Goal: Answer question/provide support: Share knowledge or assist other users

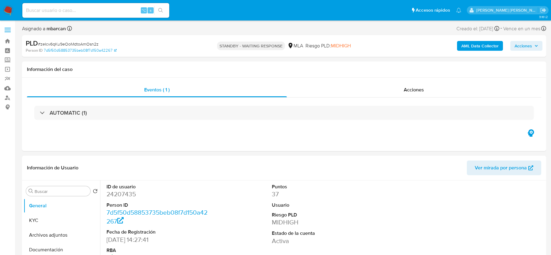
select select "10"
click at [114, 9] on input at bounding box center [95, 10] width 147 height 8
paste input "3QwpU2qAh4PBWPzEJtevxTMa"
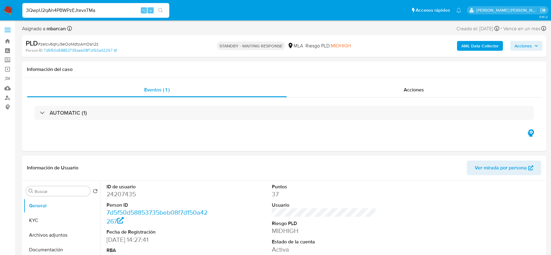
type input "3QwpU2qAh4PBWPzEJtevxTMa"
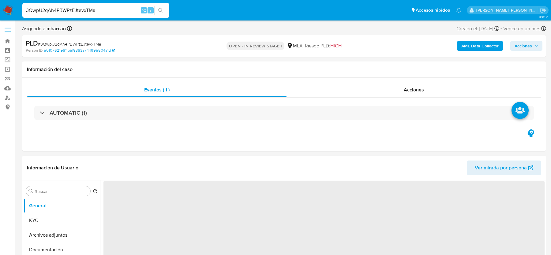
select select "10"
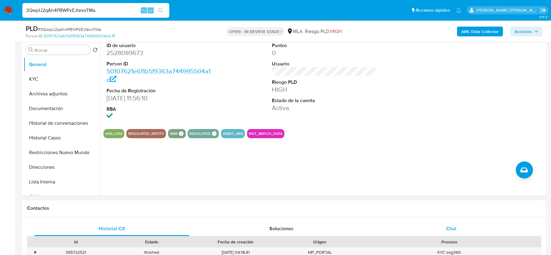
scroll to position [154, 0]
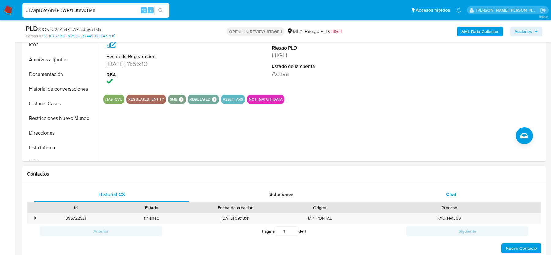
click at [454, 191] on span "Chat" at bounding box center [451, 194] width 10 height 7
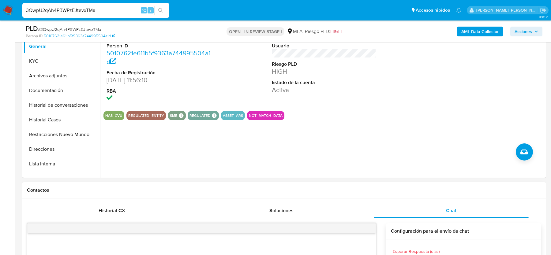
scroll to position [125, 0]
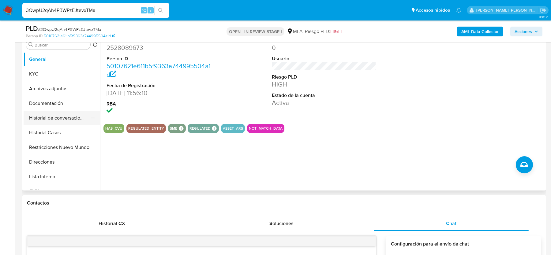
click at [66, 123] on button "Historial de conversaciones" at bounding box center [60, 118] width 72 height 15
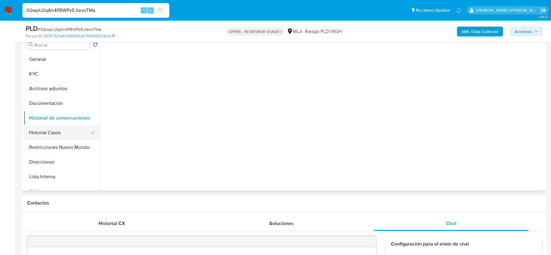
click at [57, 132] on button "Historial Casos" at bounding box center [60, 133] width 72 height 15
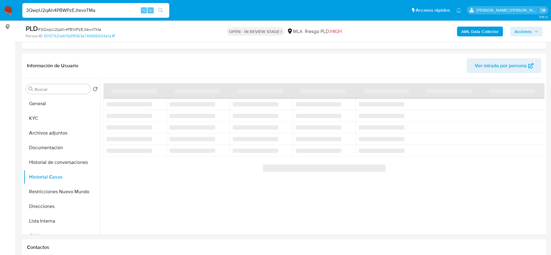
scroll to position [81, 0]
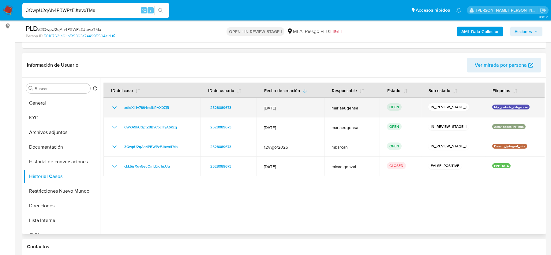
click at [111, 109] on icon "Mostrar/Ocultar" at bounding box center [114, 107] width 7 height 7
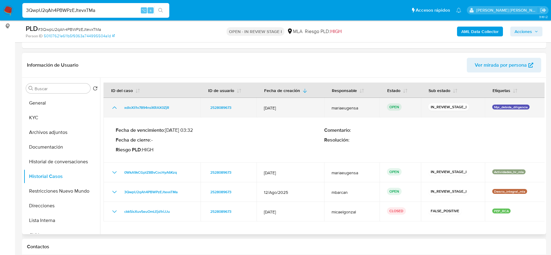
click at [111, 109] on icon "Mostrar/Ocultar" at bounding box center [114, 107] width 7 height 7
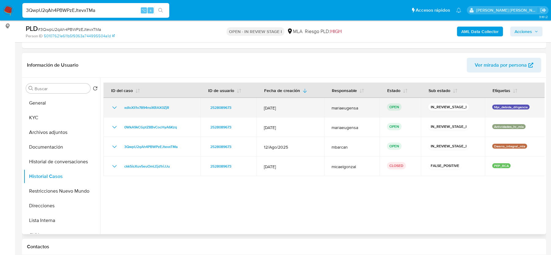
click at [498, 109] on div "Mpi_debida_diligencia" at bounding box center [515, 108] width 46 height 6
click at [498, 106] on p "Mpi_debida_diligencia" at bounding box center [510, 107] width 37 height 5
drag, startPoint x: 488, startPoint y: 107, endPoint x: 524, endPoint y: 107, distance: 36.1
click at [524, 107] on td "Mpi_debida_diligencia" at bounding box center [515, 108] width 60 height 20
click at [524, 107] on p "Mpi_debida_diligencia" at bounding box center [510, 107] width 37 height 5
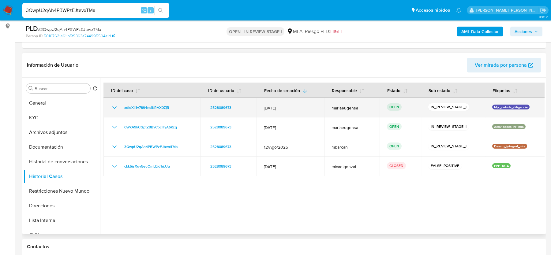
click at [524, 107] on p "Mpi_debida_diligencia" at bounding box center [510, 107] width 37 height 5
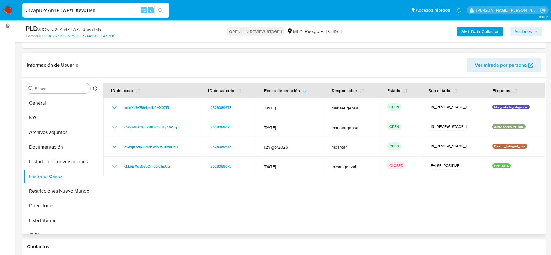
click at [452, 203] on div at bounding box center [322, 156] width 445 height 157
click at [367, 218] on div at bounding box center [322, 156] width 445 height 157
click at [326, 196] on div at bounding box center [322, 156] width 445 height 157
click at [297, 213] on div at bounding box center [322, 156] width 445 height 157
click at [47, 9] on input "3QwpU2qAh4PBWPzEJtevxTMa" at bounding box center [95, 10] width 147 height 8
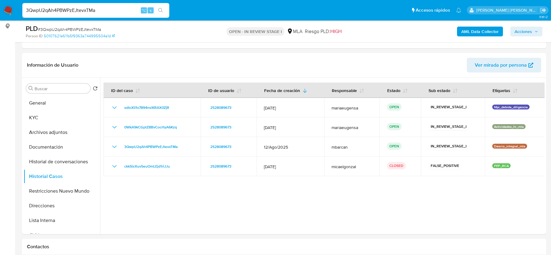
click at [47, 9] on input "3QwpU2qAh4PBWPzEJtevxTMa" at bounding box center [95, 10] width 147 height 8
paste input "bR4Q2YC9qsaiFypbPDscC2ho"
type input "bR4Q2YC9qsaiFypbPDscC2ho"
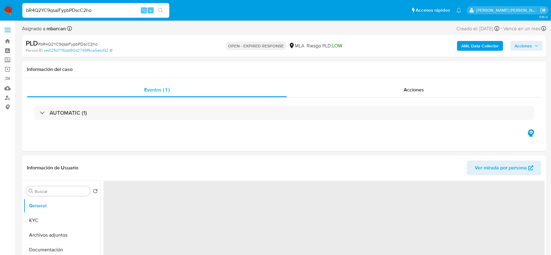
select select "10"
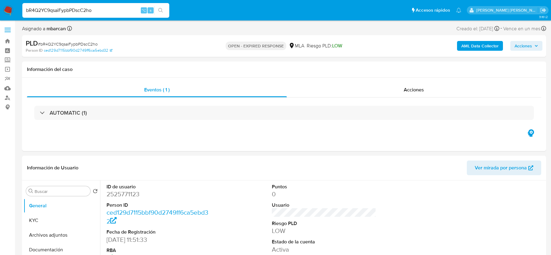
click at [81, 44] on span "# bR4Q2YC9qsaiFypbPDscC2ho" at bounding box center [68, 44] width 60 height 6
copy span "bR4Q2YC9qsaiFypbPDscC2ho"
click at [6, 9] on img at bounding box center [8, 10] width 10 height 10
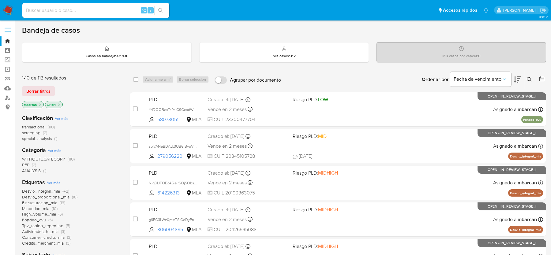
click at [530, 77] on icon at bounding box center [529, 79] width 5 height 5
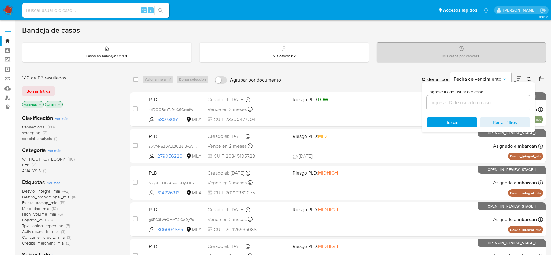
click at [491, 98] on div at bounding box center [479, 103] width 104 height 15
click at [490, 100] on input at bounding box center [479, 103] width 104 height 8
paste input "bR4Q2YC9qsaiFypbPDscC2ho"
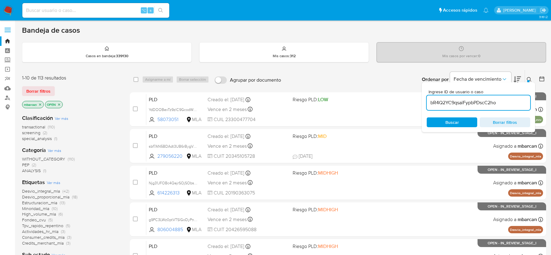
type input "bR4Q2YC9qsaiFypbPDscC2ho"
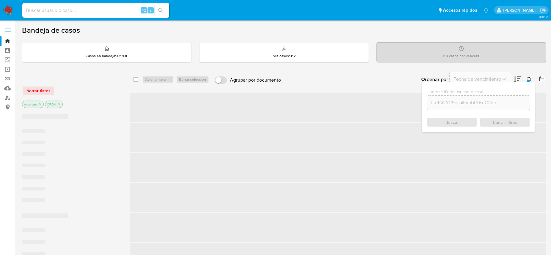
click at [529, 81] on div at bounding box center [528, 81] width 2 height 2
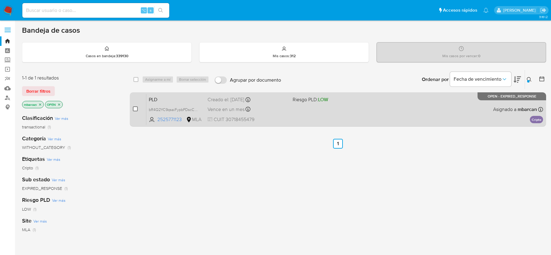
click at [137, 107] on input "checkbox" at bounding box center [135, 109] width 5 height 5
checkbox input "true"
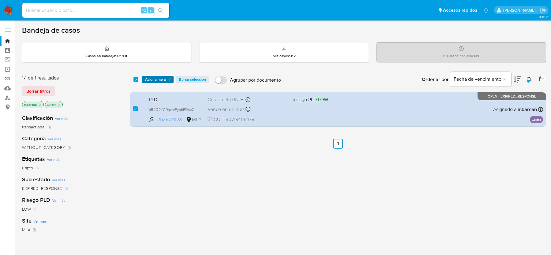
click at [150, 78] on span "Asignarme a mí" at bounding box center [157, 80] width 25 height 6
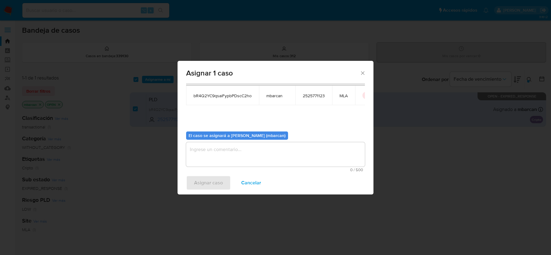
scroll to position [31, 0]
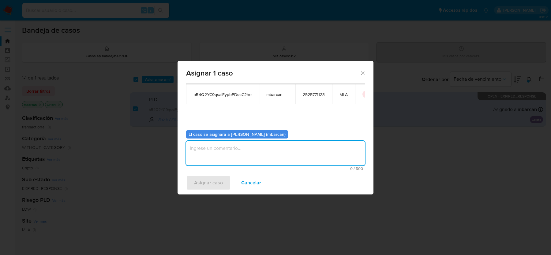
click at [219, 156] on textarea "assign-modal" at bounding box center [275, 153] width 179 height 24
type textarea "análisis"
click at [197, 178] on span "Asignar caso" at bounding box center [208, 182] width 29 height 13
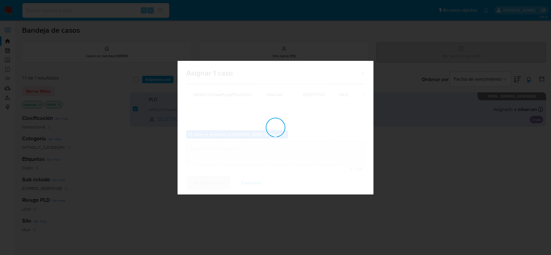
checkbox input "false"
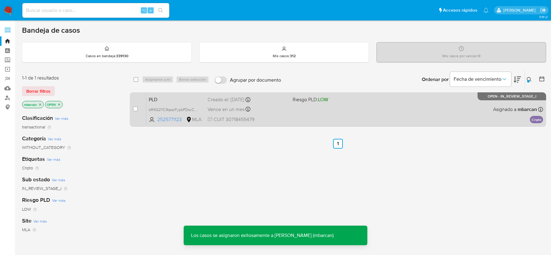
click at [167, 92] on div "case-item-checkbox No es posible asignar el caso PLD bR4Q2YC9qsaiFypbPDscC2ho 2…" at bounding box center [338, 109] width 416 height 34
click at [168, 101] on span "PLD" at bounding box center [176, 99] width 54 height 8
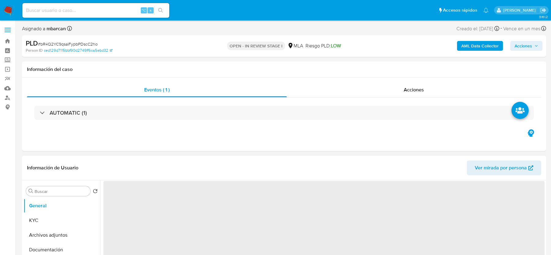
select select "10"
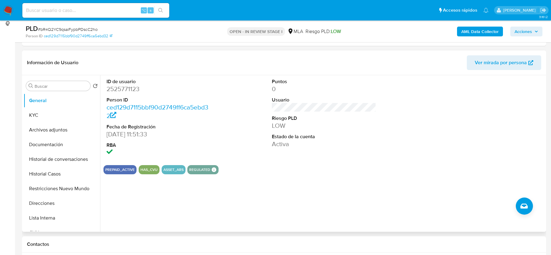
scroll to position [79, 0]
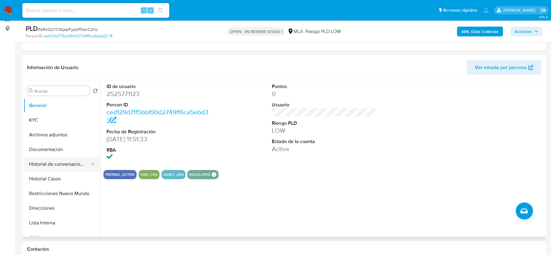
click at [43, 171] on button "Historial de conversaciones" at bounding box center [60, 164] width 72 height 15
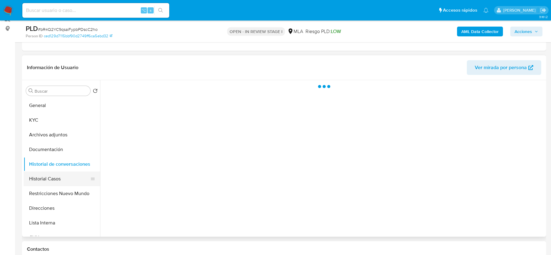
click at [45, 182] on button "Historial Casos" at bounding box center [60, 179] width 72 height 15
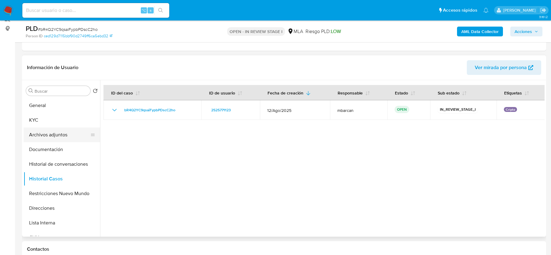
click at [48, 132] on button "Archivos adjuntos" at bounding box center [60, 135] width 72 height 15
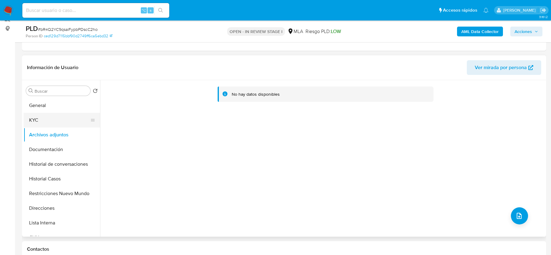
click at [46, 126] on button "KYC" at bounding box center [60, 120] width 72 height 15
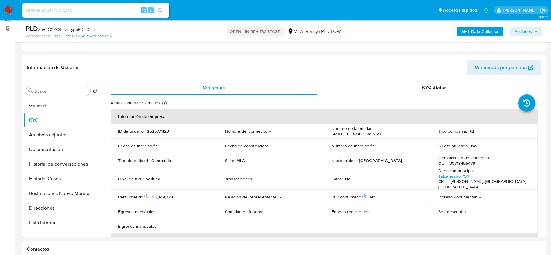
click at [51, 27] on span "# bR4Q2YC9qsaiFypbPDscC2ho" at bounding box center [68, 29] width 60 height 6
copy span "bR4Q2YC9qsaiFypbPDscC2ho"
click at [156, 129] on p "2525771123" at bounding box center [158, 132] width 22 height 6
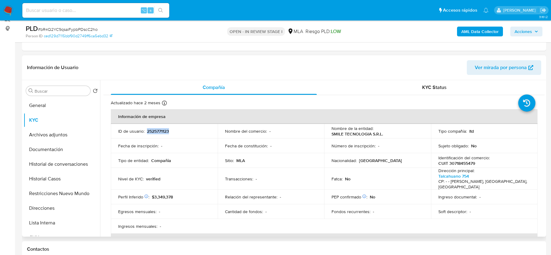
click at [156, 129] on p "2525771123" at bounding box center [158, 132] width 22 height 6
copy p "2525771123"
click at [93, 28] on span "# bR4Q2YC9qsaiFypbPDscC2ho" at bounding box center [68, 29] width 60 height 6
copy span "bR4Q2YC9qsaiFypbPDscC2ho"
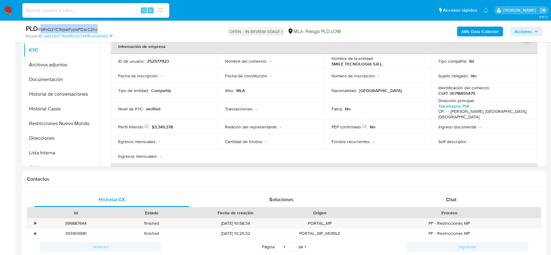
scroll to position [293, 0]
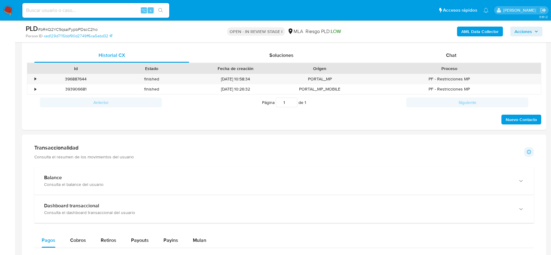
click at [451, 42] on div "PLD # bR4Q2YC9qsaiFypbPDscC2ho Person ID ced129d7115bbf90d2749ff6ca5ebd32 OPEN …" at bounding box center [284, 32] width 524 height 22
click at [451, 52] on span "Chat" at bounding box center [451, 55] width 10 height 7
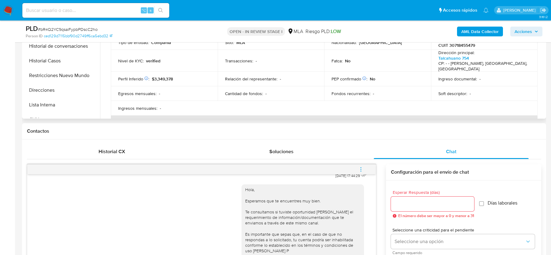
scroll to position [188, 0]
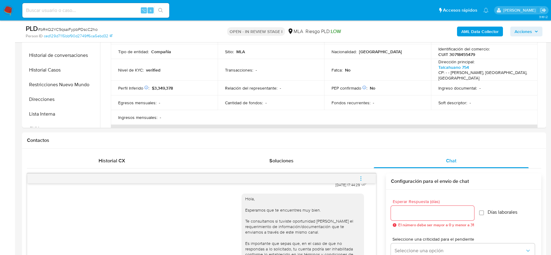
click at [481, 39] on div "PLD # bR4Q2YC9qsaiFypbPDscC2ho Person ID ced129d7115bbf90d2749ff6ca5ebd32 OPEN …" at bounding box center [284, 32] width 524 height 22
click at [481, 29] on b "AML Data Collector" at bounding box center [480, 32] width 37 height 10
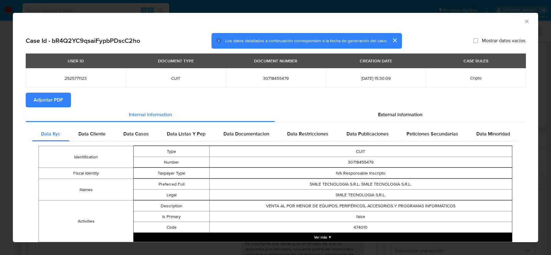
click at [65, 103] on button "Adjuntar PDF" at bounding box center [48, 100] width 45 height 15
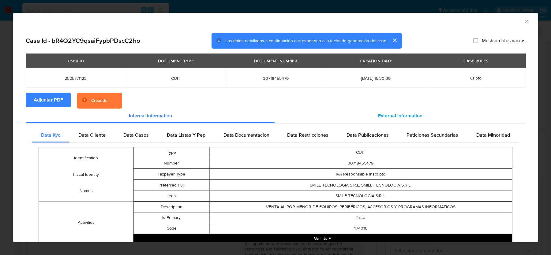
click at [387, 116] on span "External information" at bounding box center [400, 115] width 44 height 7
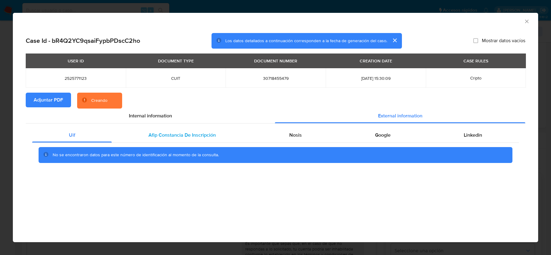
click at [163, 136] on span "Afip Constancia De Inscripción" at bounding box center [182, 135] width 67 height 7
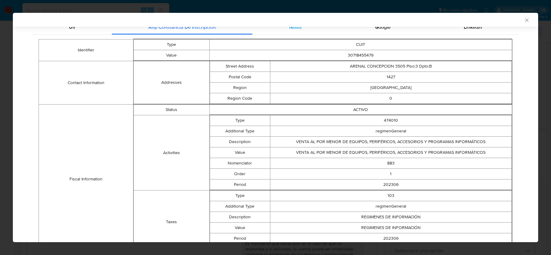
scroll to position [109, 0]
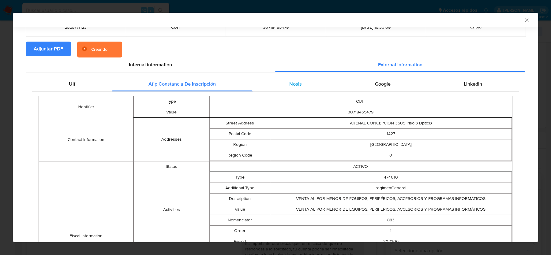
click at [299, 82] on span "Nosis" at bounding box center [295, 84] width 13 height 7
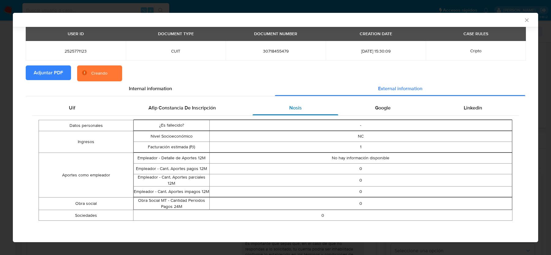
scroll to position [25, 0]
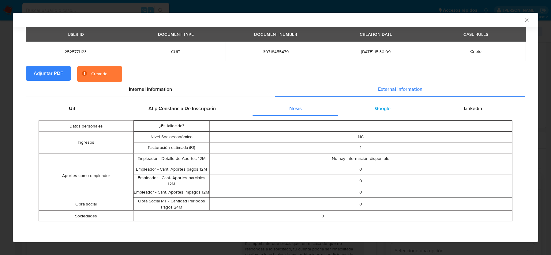
click at [371, 109] on div "Google" at bounding box center [382, 108] width 89 height 15
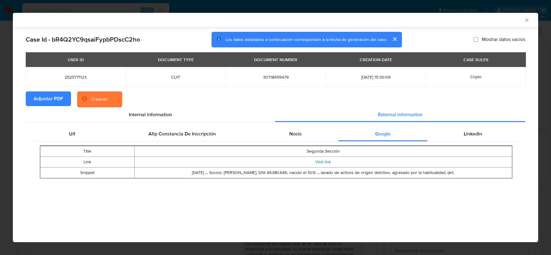
click at [324, 161] on link "Visit link" at bounding box center [323, 162] width 16 height 6
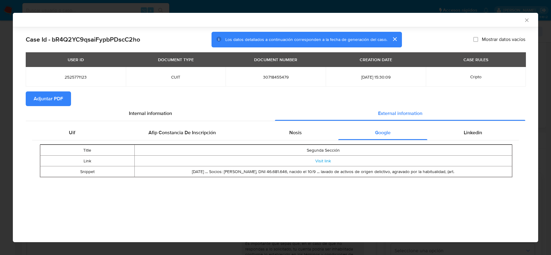
click at [297, 168] on td "Mar 21, 2024 ... Socios: Luciano Joel AMAYA, DNI 46.681.646, nacido el 10/9 ...…" at bounding box center [323, 172] width 378 height 11
click at [454, 139] on div "Linkedin" at bounding box center [474, 133] width 92 height 15
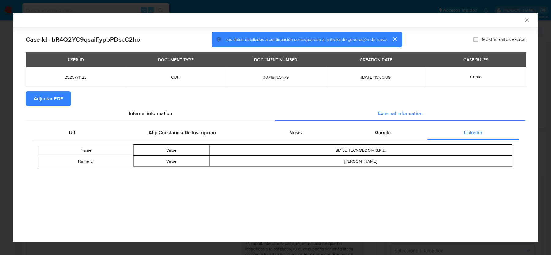
click at [527, 11] on div "AML Data Collector Case Id - bR4Q2YC9qsaiFypbPDscC2ho Los datos detallados a co…" at bounding box center [275, 127] width 551 height 255
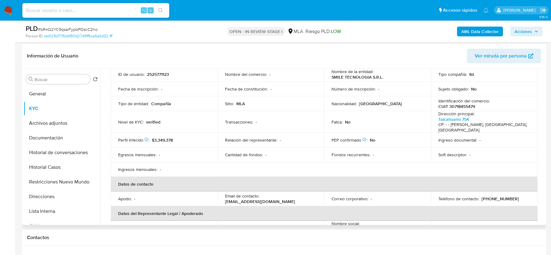
scroll to position [80, 0]
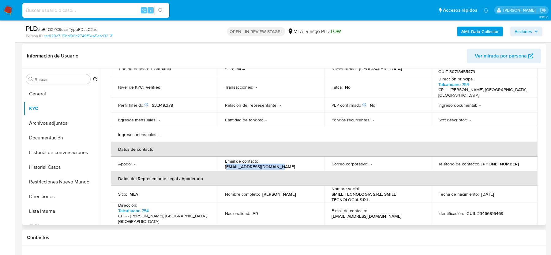
drag, startPoint x: 262, startPoint y: 159, endPoint x: 320, endPoint y: 159, distance: 58.2
click at [320, 159] on td "Email de contacto : infosmiletecno@gmail.com" at bounding box center [271, 164] width 107 height 15
click at [261, 164] on p "infosmiletecno@gmail.com" at bounding box center [260, 167] width 70 height 6
drag, startPoint x: 261, startPoint y: 160, endPoint x: 319, endPoint y: 159, distance: 58.2
click at [319, 159] on td "Email de contacto : infosmiletecno@gmail.com" at bounding box center [271, 164] width 107 height 15
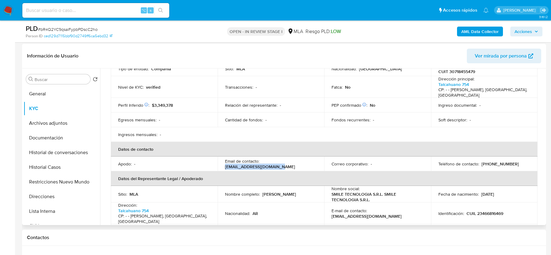
copy p "infosmiletecno@gmail.com"
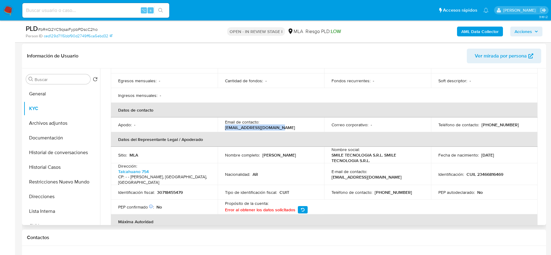
scroll to position [121, 0]
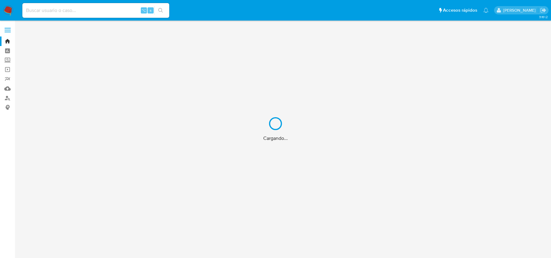
click at [68, 10] on div "Cargando..." at bounding box center [275, 129] width 551 height 258
click at [68, 10] on input at bounding box center [95, 10] width 147 height 8
paste input "Zyiwfz9NQuPr1YOTP9xGG9Zz"
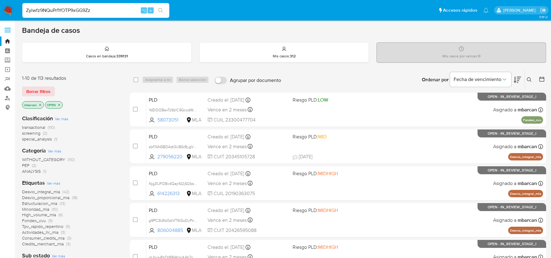
type input "Zyiwfz9NQuPr1YOTP9xGG9Zz"
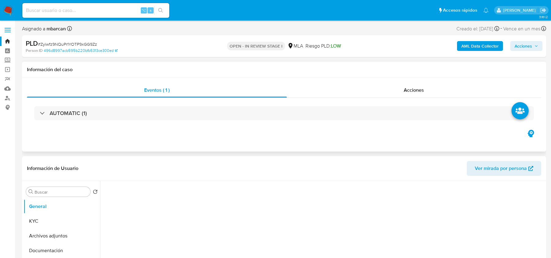
select select "10"
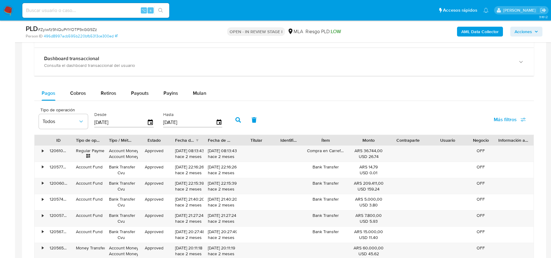
scroll to position [475, 0]
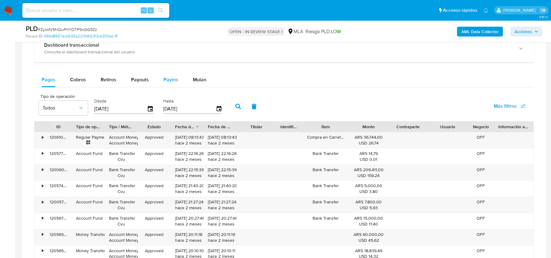
click at [183, 76] on button "Payins" at bounding box center [170, 79] width 29 height 15
select select "10"
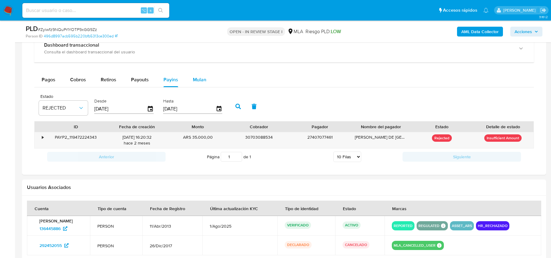
click at [202, 76] on span "Mulan" at bounding box center [199, 79] width 13 height 7
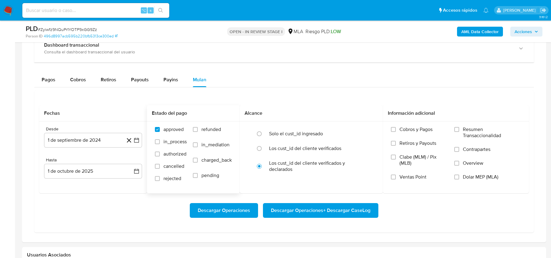
click at [201, 127] on label "refunded" at bounding box center [212, 133] width 39 height 15
click at [198, 127] on input "refunded" at bounding box center [195, 129] width 5 height 5
checkbox input "true"
click at [477, 176] on span "Dolar MEP (MLA)" at bounding box center [481, 177] width 36 height 6
click at [459, 176] on input "Dolar MEP (MLA)" at bounding box center [456, 176] width 5 height 5
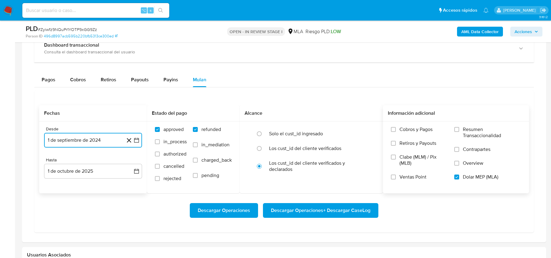
click at [97, 139] on button "1 de septiembre de 2024" at bounding box center [93, 140] width 98 height 15
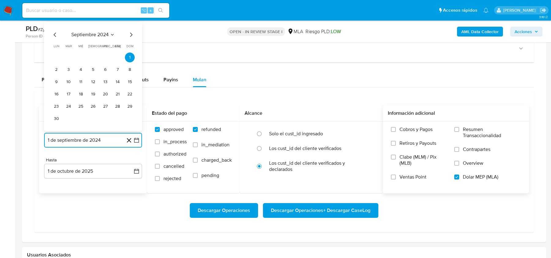
click at [132, 35] on icon "Mes siguiente" at bounding box center [130, 34] width 7 height 7
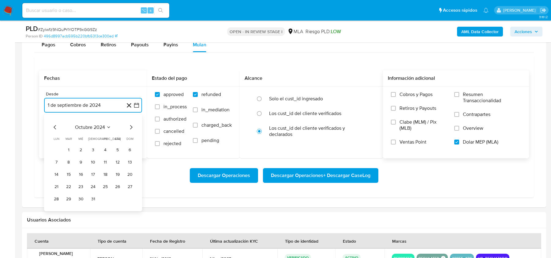
scroll to position [511, 0]
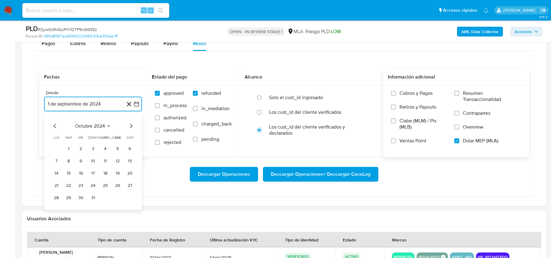
click at [134, 124] on icon "Mes siguiente" at bounding box center [130, 125] width 7 height 7
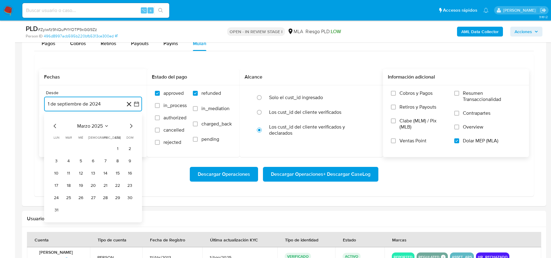
click at [134, 124] on icon "Mes siguiente" at bounding box center [130, 125] width 7 height 7
click at [71, 146] on button "1" at bounding box center [69, 149] width 10 height 10
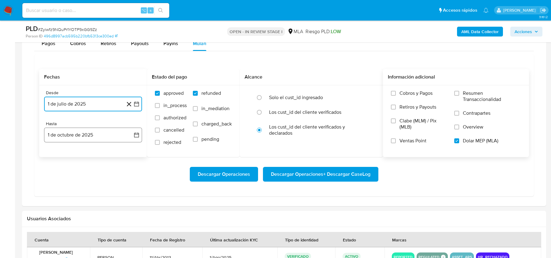
click at [76, 136] on button "1 de octubre de 2025" at bounding box center [93, 134] width 98 height 15
click at [58, 156] on icon "Mes anterior" at bounding box center [54, 156] width 7 height 7
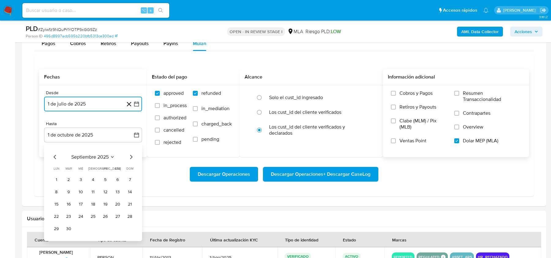
click at [53, 156] on icon "Mes anterior" at bounding box center [54, 156] width 7 height 7
click at [95, 225] on button "31" at bounding box center [93, 229] width 10 height 10
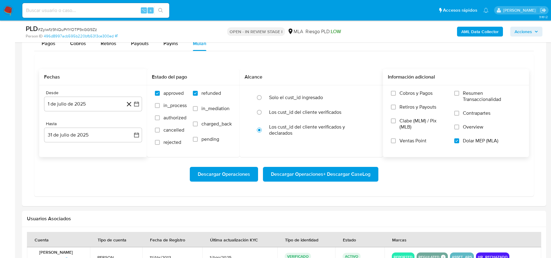
click at [117, 168] on div "Descargar Operaciones Descargar Operaciones + Descargar CaseLog" at bounding box center [284, 174] width 490 height 15
click at [300, 170] on span "Descargar Operaciones + Descargar CaseLog" at bounding box center [321, 173] width 100 height 13
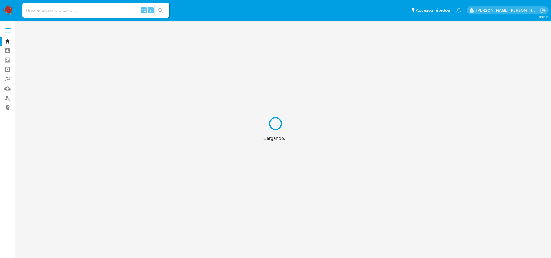
click at [109, 13] on div "Cargando..." at bounding box center [275, 129] width 551 height 258
click at [104, 10] on div "Cargando..." at bounding box center [275, 129] width 551 height 258
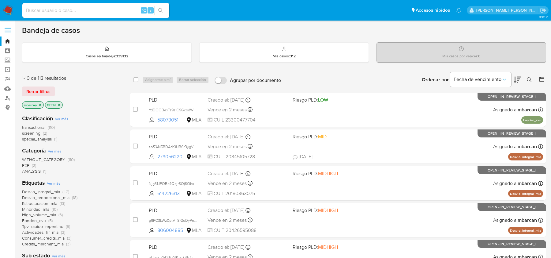
click at [104, 10] on input at bounding box center [95, 10] width 147 height 8
paste input "3QwpU2qAh4PBWPzEJtevxTMa"
type input "3QwpU2qAh4PBWPzEJtevxTMa"
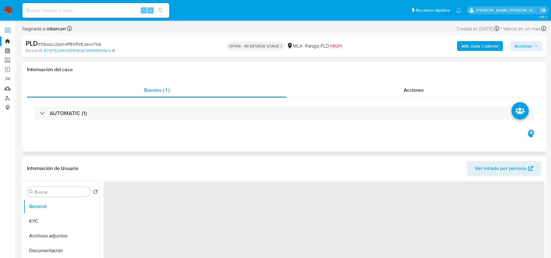
select select "10"
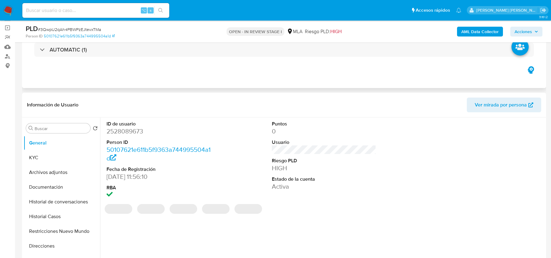
scroll to position [187, 0]
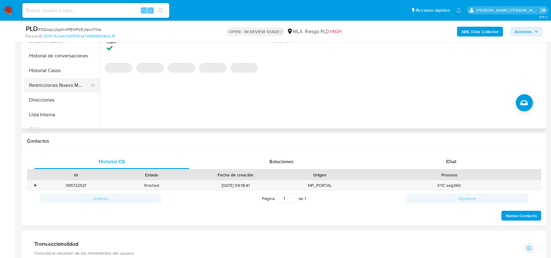
click at [25, 78] on button "Restricciones Nuevo Mundo" at bounding box center [60, 85] width 72 height 15
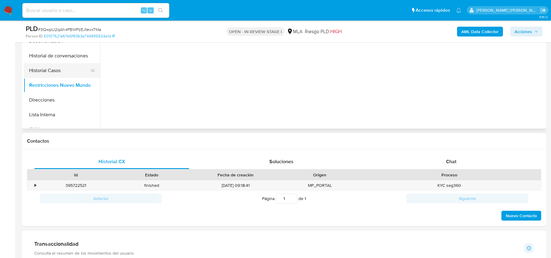
click at [32, 75] on button "Historial Casos" at bounding box center [60, 70] width 72 height 15
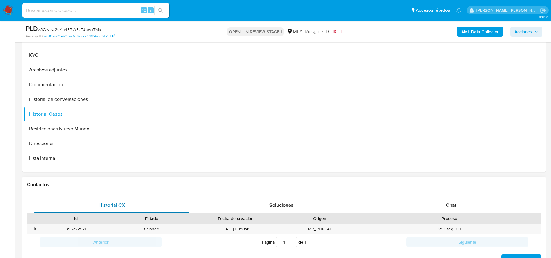
scroll to position [103, 0]
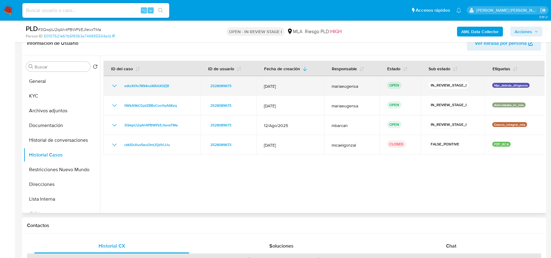
click at [179, 84] on div "xdIoXli1v7894nsiKRAX0ZjR" at bounding box center [152, 85] width 82 height 7
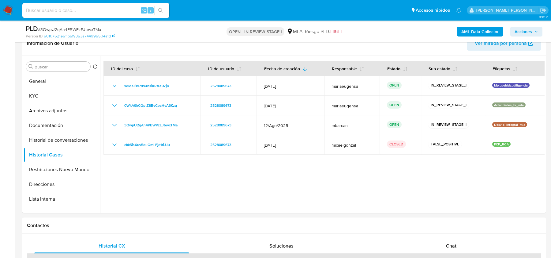
click at [110, 7] on input at bounding box center [95, 10] width 147 height 8
paste input "Zyiwfz9NQuPr1YOTP9xGG9Zz"
type input "Zyiwfz9NQuPr1YOTP9xGG9Zz"
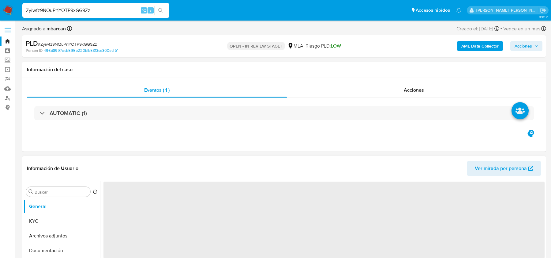
select select "10"
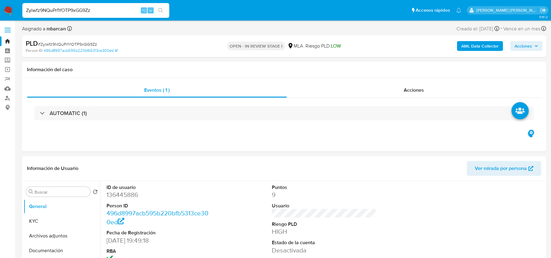
click at [65, 11] on input "Zyiwfz9NQuPr1YOTP9xGG9Zz" at bounding box center [95, 10] width 147 height 8
paste input "iE3MATsMxTmvGkwVYRmtbT40"
type input "iE3MATsMxTmvGkwVYRmtbT40"
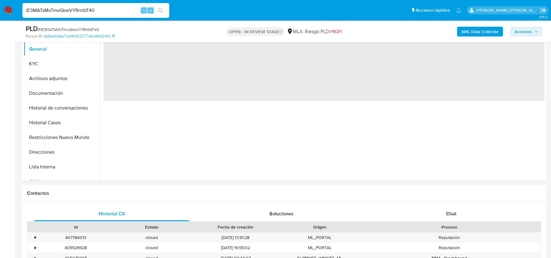
select select "10"
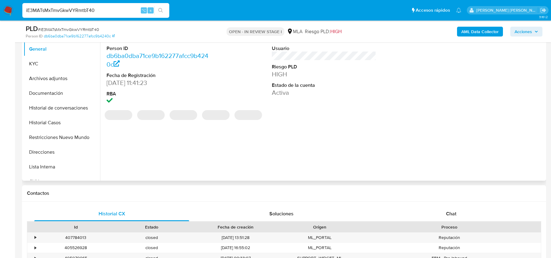
scroll to position [161, 0]
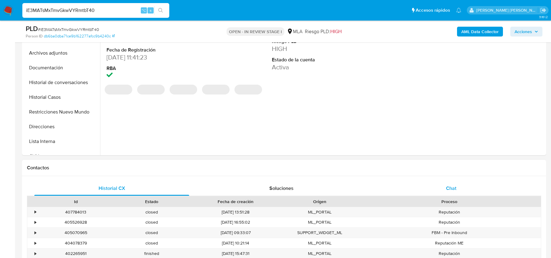
click at [421, 182] on div "Chat" at bounding box center [451, 188] width 155 height 15
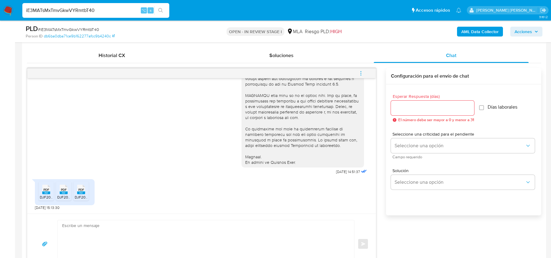
scroll to position [305, 0]
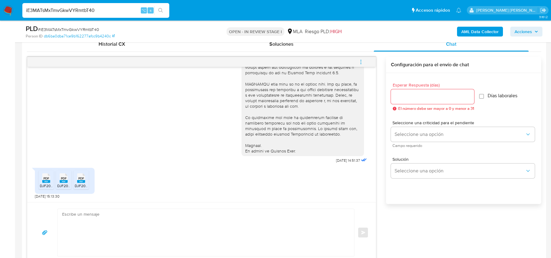
click at [48, 185] on span "DJF2002V250-255832157-1758121804378 072025.pdf" at bounding box center [84, 185] width 89 height 5
click at [63, 184] on span "DJF2002V250-253964313-1753289031997 062025.pdf" at bounding box center [102, 185] width 90 height 5
click at [90, 184] on ul "PDF PDF DJF2002V250-255832157-1758121804378 072025.pdf PDF PDF DJF2002V250-2539…" at bounding box center [65, 180] width 52 height 21
click at [82, 181] on rect at bounding box center [81, 181] width 8 height 3
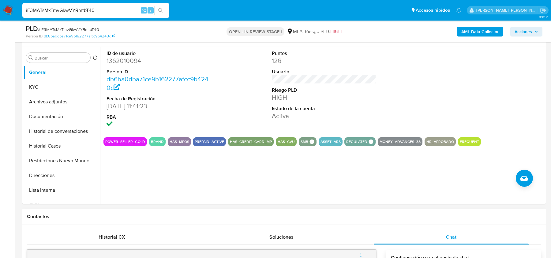
scroll to position [102, 0]
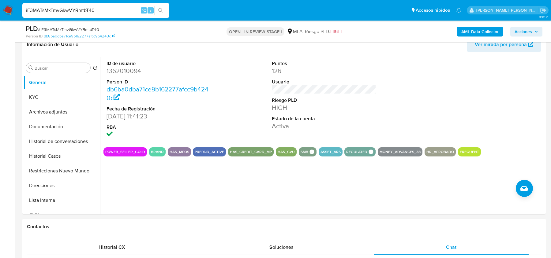
click at [73, 30] on span "# iE3MATsMxTmvGkwVYRmtbT40" at bounding box center [68, 29] width 61 height 6
copy span "iE3MATsMxTmvGkwVYRmtbT40"
click at [115, 71] on dd "1362010094" at bounding box center [159, 70] width 104 height 9
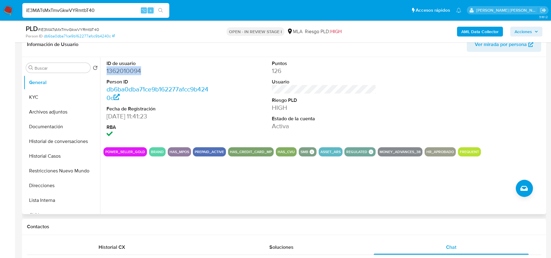
click at [115, 71] on dd "1362010094" at bounding box center [159, 70] width 104 height 9
copy dd "1362010094"
click at [95, 28] on span "# iE3MATsMxTmvGkwVYRmtbT40" at bounding box center [68, 29] width 61 height 6
copy span "iE3MATsMxTmvGkwVYRmtbT40"
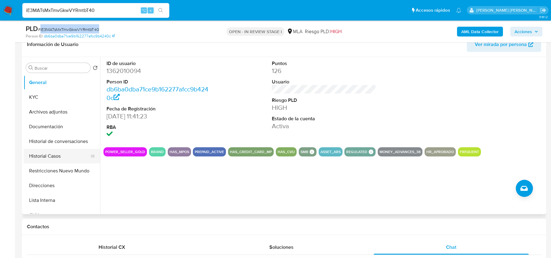
click at [39, 149] on button "Historial Casos" at bounding box center [60, 156] width 72 height 15
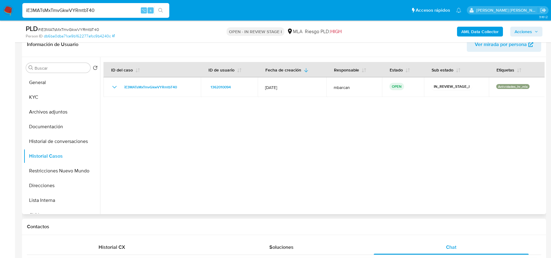
click at [347, 194] on div at bounding box center [322, 135] width 445 height 157
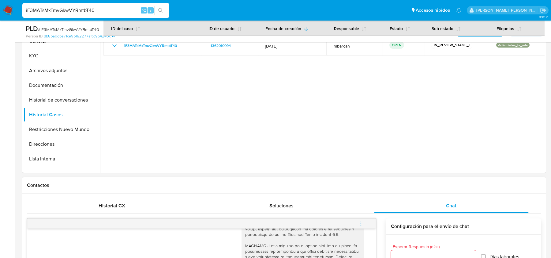
scroll to position [98, 0]
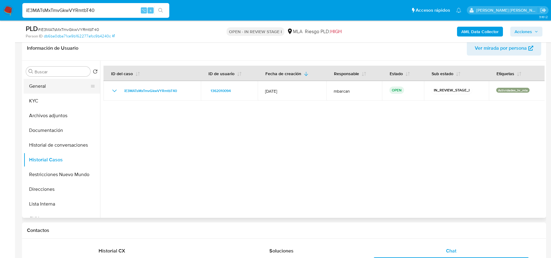
click at [54, 92] on button "General" at bounding box center [60, 86] width 72 height 15
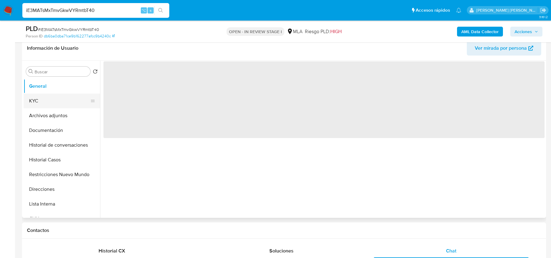
click at [53, 98] on button "KYC" at bounding box center [60, 100] width 72 height 15
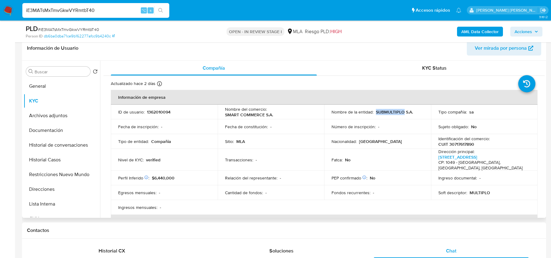
drag, startPoint x: 375, startPoint y: 111, endPoint x: 401, endPoint y: 111, distance: 25.7
click at [401, 111] on p "SUBMULTIPLO S.A." at bounding box center [394, 112] width 37 height 6
copy p "SUBMULTIPLO"
drag, startPoint x: 224, startPoint y: 114, endPoint x: 263, endPoint y: 114, distance: 38.9
click at [263, 114] on p "SMART COMMERCE S.A." at bounding box center [249, 115] width 48 height 6
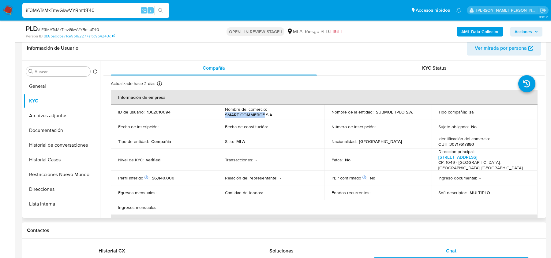
copy p "SMART COMMERCE"
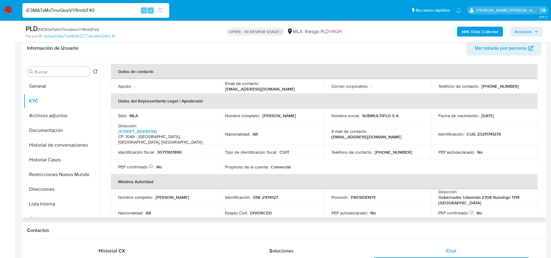
scroll to position [151, 0]
click at [296, 114] on p "Esteban Mario Gianotti" at bounding box center [279, 115] width 34 height 6
copy p "Gianotti"
drag, startPoint x: 262, startPoint y: 115, endPoint x: 307, endPoint y: 115, distance: 45.0
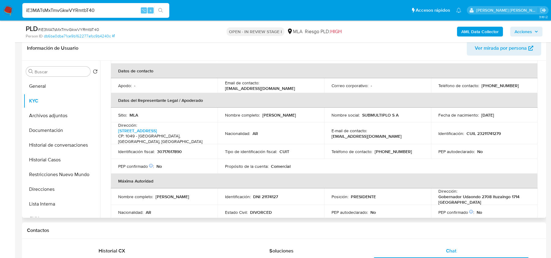
click at [307, 115] on div "Nombre completo : Esteban Mario Gianotti" at bounding box center [271, 115] width 92 height 6
copy p "Esteban Mario Gianotti"
click at [480, 133] on p "CUIL 23211741279" at bounding box center [484, 133] width 34 height 6
copy p "23211741279"
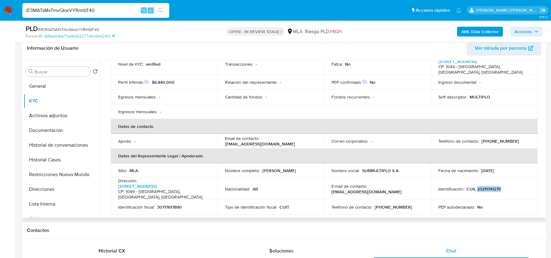
scroll to position [0, 0]
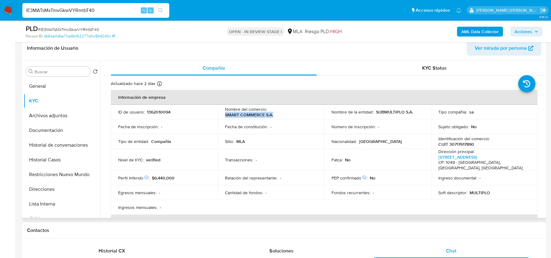
drag, startPoint x: 225, startPoint y: 113, endPoint x: 295, endPoint y: 113, distance: 70.1
click at [295, 113] on div "Nombre del comercio : SMART COMMERCE S.A." at bounding box center [271, 111] width 92 height 11
copy p "SMART COMMERCE S.A."
drag, startPoint x: 376, startPoint y: 110, endPoint x: 414, endPoint y: 110, distance: 38.0
click at [414, 110] on div "Nombre de la entidad : SUBMULTIPLO S.A." at bounding box center [378, 112] width 92 height 6
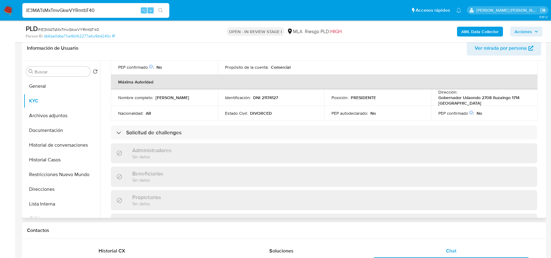
scroll to position [251, 0]
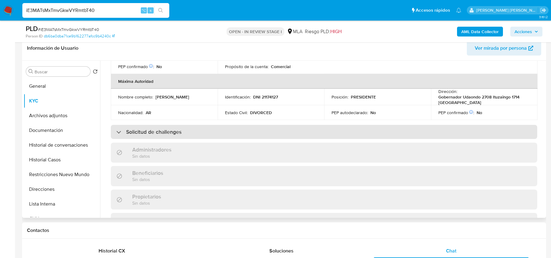
click at [118, 130] on div "Solicitud de challenges" at bounding box center [148, 131] width 65 height 7
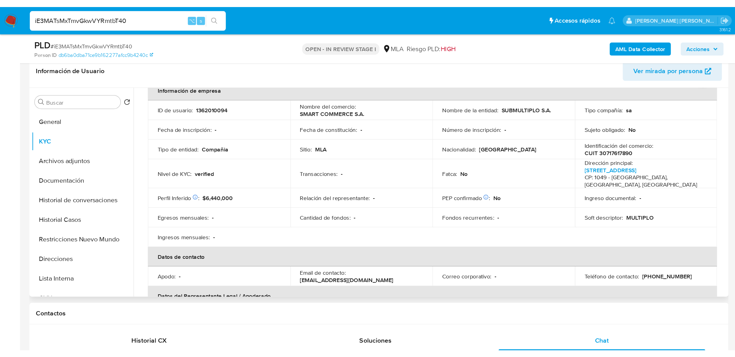
scroll to position [0, 0]
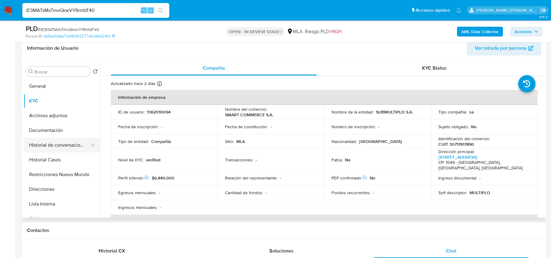
click at [28, 150] on button "Historial de conversaciones" at bounding box center [60, 145] width 72 height 15
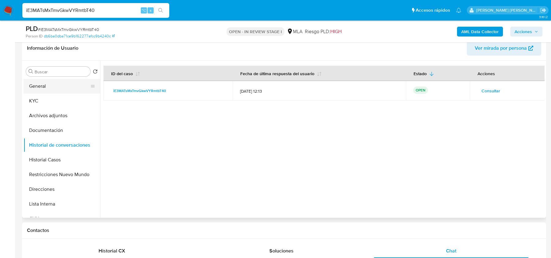
click at [44, 84] on button "General" at bounding box center [60, 86] width 72 height 15
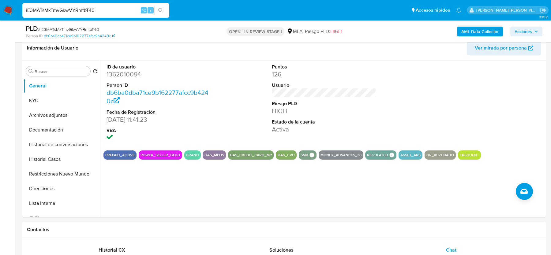
scroll to position [119, 0]
click at [67, 98] on button "KYC" at bounding box center [60, 100] width 72 height 15
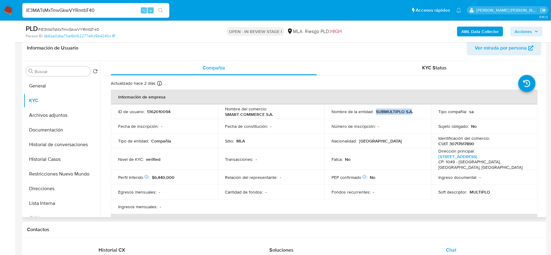
drag, startPoint x: 375, startPoint y: 113, endPoint x: 410, endPoint y: 112, distance: 35.2
click at [410, 112] on p "SUBMULTIPLO S.A." at bounding box center [394, 112] width 37 height 6
drag, startPoint x: 248, startPoint y: 114, endPoint x: 275, endPoint y: 114, distance: 26.9
click at [275, 114] on td "Nombre del comercio : SMART COMMERCE S.A." at bounding box center [271, 111] width 107 height 15
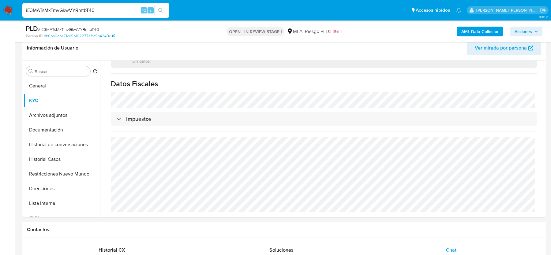
click at [71, 12] on input "iE3MATsMxTmvGkwVYRmtbT40" at bounding box center [95, 10] width 147 height 8
paste input "caUJFk2FFBR77KbwOxroTVb7"
type input "caUJFk2FFBR77KbwOxroTVb7"
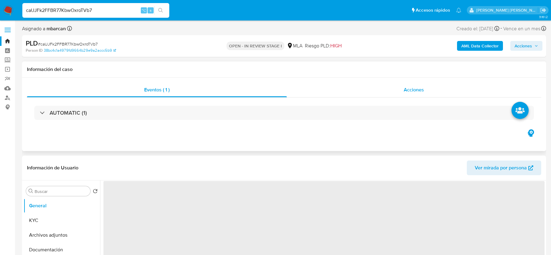
select select "10"
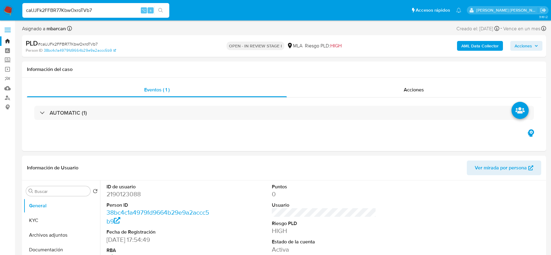
click at [131, 11] on input "caUJFk2FFBR77KbwOxroTVb7" at bounding box center [95, 10] width 147 height 8
paste input "0WkA9kCGptZ8BvCocHyA6Kzq"
type input "0WkA9kCGptZ8BvCocHyA6Kzq"
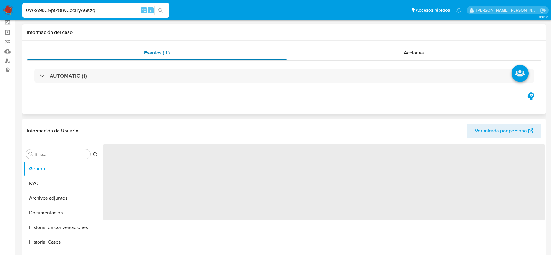
scroll to position [76, 0]
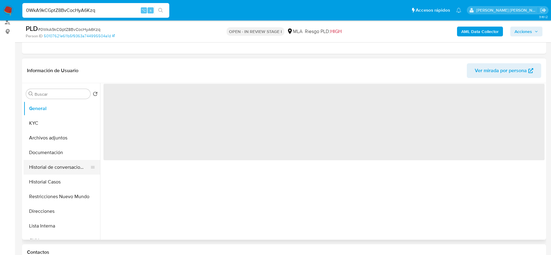
select select "10"
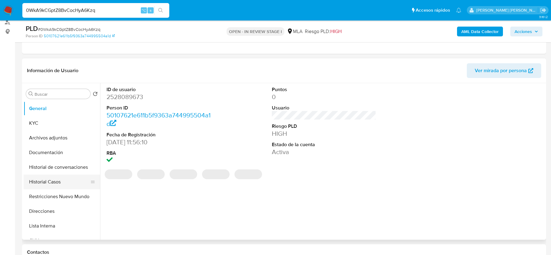
click at [51, 186] on button "Historial Casos" at bounding box center [60, 182] width 72 height 15
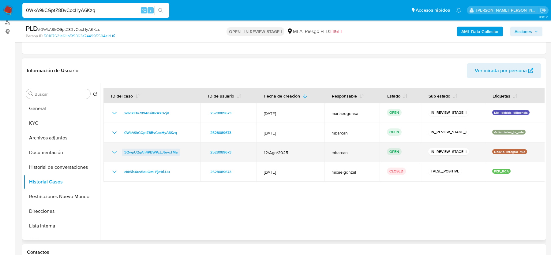
click at [149, 152] on span "3QwpU2qAh4PBWPzEJtevxTMa" at bounding box center [150, 152] width 53 height 7
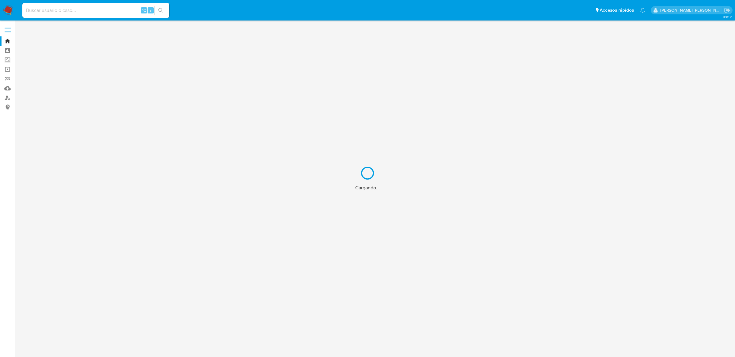
click at [79, 8] on div "Cargando..." at bounding box center [367, 178] width 735 height 357
click at [61, 17] on div "Cargando..." at bounding box center [367, 178] width 735 height 357
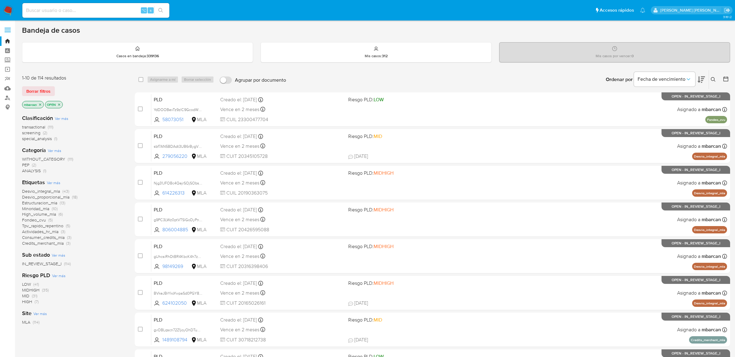
click at [52, 12] on input at bounding box center [95, 10] width 147 height 8
paste input "3QwpU2qAh4PBWPzEJtevxTMa"
type input "3QwpU2qAh4PBWPzEJtevxTMa"
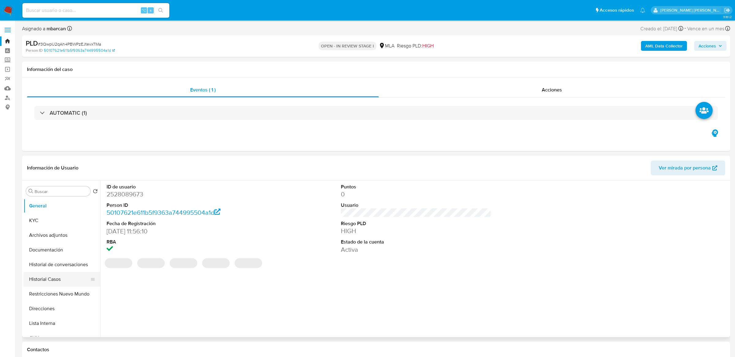
select select "10"
click at [54, 276] on button "Historial Casos" at bounding box center [60, 279] width 72 height 15
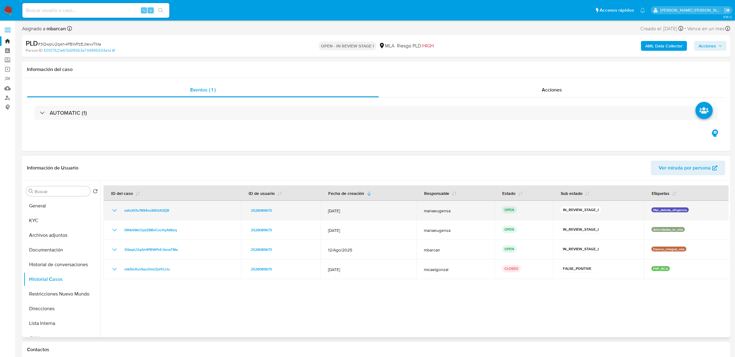
drag, startPoint x: 693, startPoint y: 211, endPoint x: 648, endPoint y: 211, distance: 45.0
click at [651, 211] on div "Mpi_debida_diligencia" at bounding box center [686, 211] width 70 height 6
click at [710, 211] on div "Mpi_debida_diligencia" at bounding box center [686, 211] width 70 height 6
drag, startPoint x: 697, startPoint y: 212, endPoint x: 650, endPoint y: 209, distance: 47.8
click at [651, 209] on div "Mpi_debida_diligencia" at bounding box center [686, 211] width 70 height 6
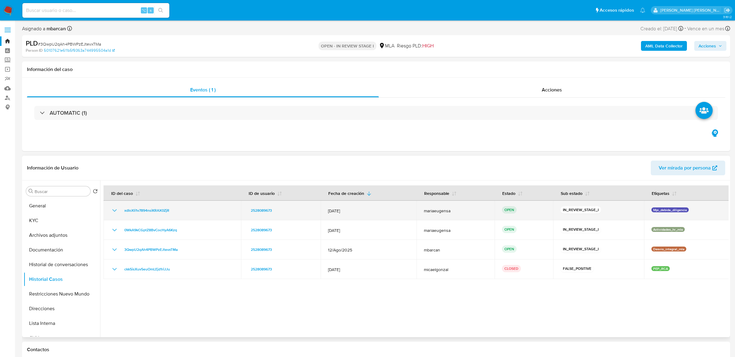
click at [651, 209] on p "Mpi_debida_diligencia" at bounding box center [669, 210] width 37 height 5
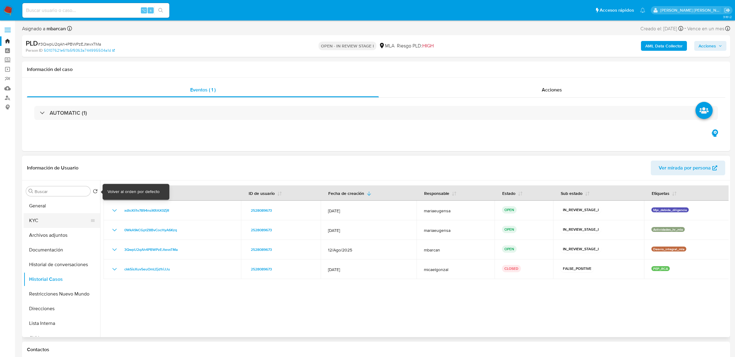
click at [46, 226] on button "KYC" at bounding box center [60, 220] width 72 height 15
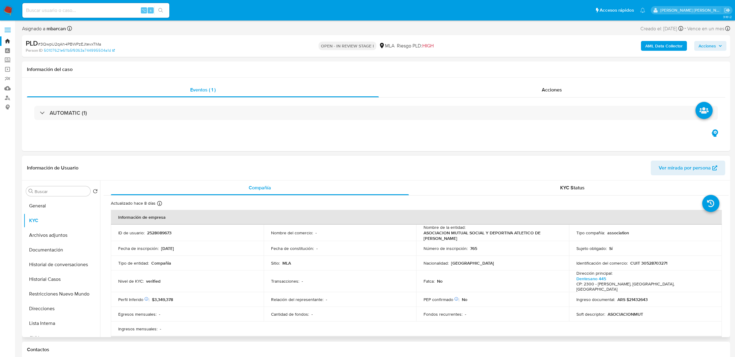
click at [445, 235] on p "ASOCIACION MUTUAL SOCIAL Y DEPORTIVA ATLETICO DE RAFAELA" at bounding box center [492, 235] width 136 height 11
click at [422, 236] on td "Nombre de la entidad : ASOCIACION MUTUAL SOCIAL Y DEPORTIVA ATLETICO DE RAFAELA" at bounding box center [492, 233] width 153 height 17
drag, startPoint x: 423, startPoint y: 235, endPoint x: 560, endPoint y: 235, distance: 137.2
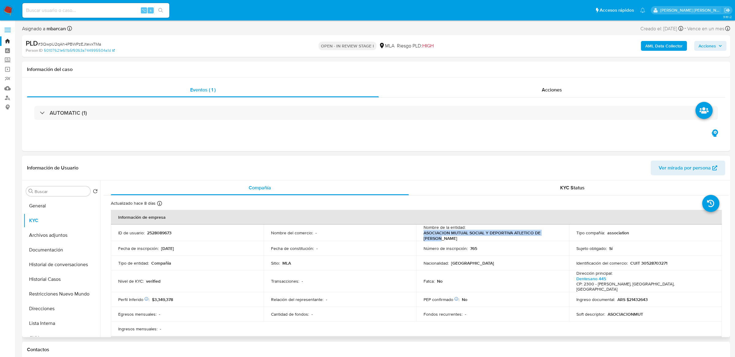
click at [560, 235] on div "Nombre de la entidad : ASOCIACION MUTUAL SOCIAL Y DEPORTIVA ATLETICO DE RAFAELA" at bounding box center [493, 233] width 138 height 17
copy p "ASOCIACION MUTUAL SOCIAL Y DEPORTIVA ATLETICO DE RAFAELA"
click at [56, 275] on button "Historial Casos" at bounding box center [60, 279] width 72 height 15
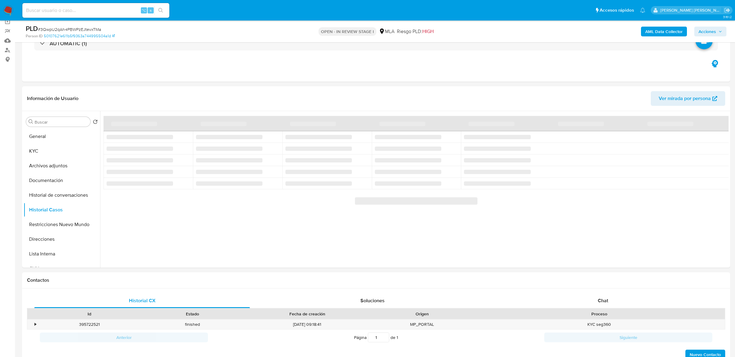
scroll to position [60, 0]
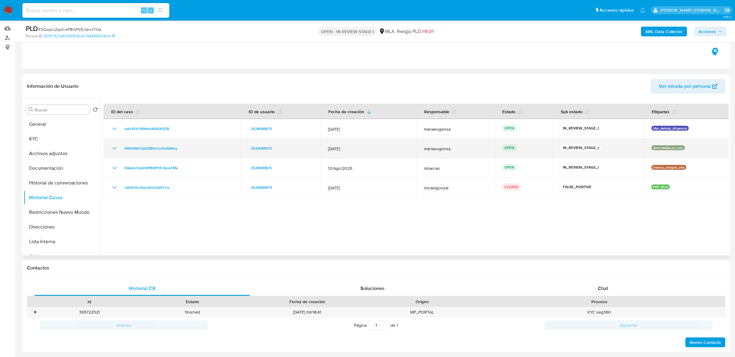
click at [194, 149] on div "0WkA9kCGptZ8BvCocHyA6Kzq" at bounding box center [172, 148] width 123 height 7
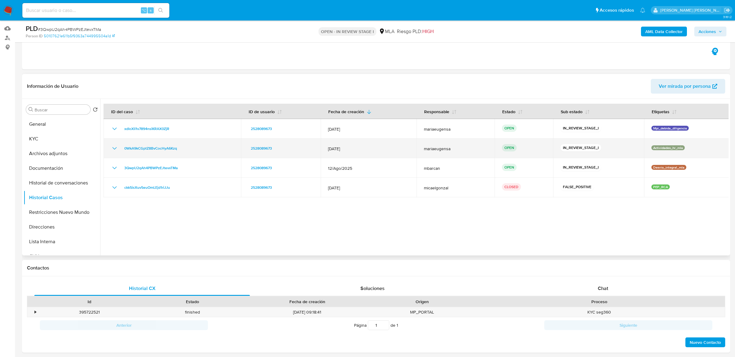
click at [194, 149] on div "0WkA9kCGptZ8BvCocHyA6Kzq" at bounding box center [172, 148] width 123 height 7
click at [184, 147] on div "0WkA9kCGptZ8BvCocHyA6Kzq" at bounding box center [172, 148] width 123 height 7
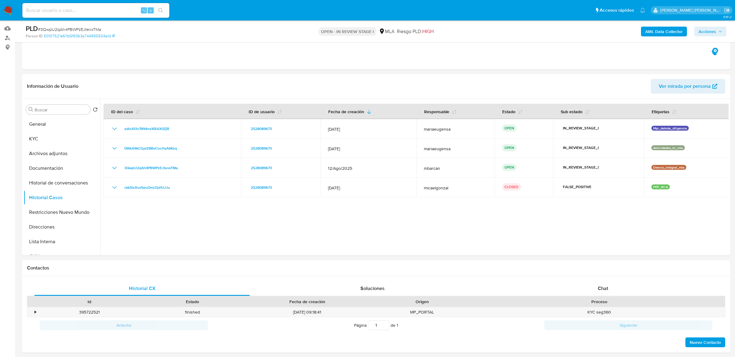
click at [13, 9] on img at bounding box center [8, 10] width 10 height 10
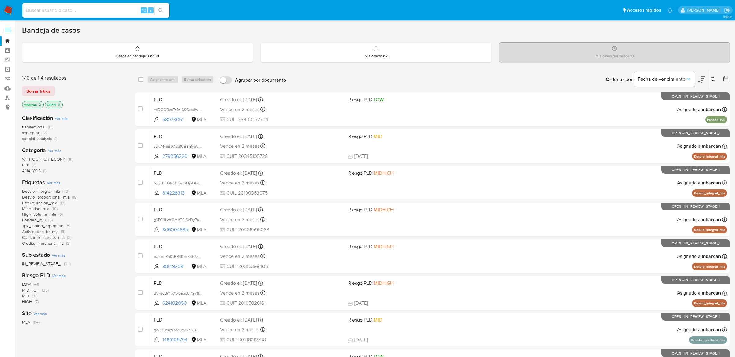
click at [712, 80] on icon at bounding box center [713, 79] width 5 height 5
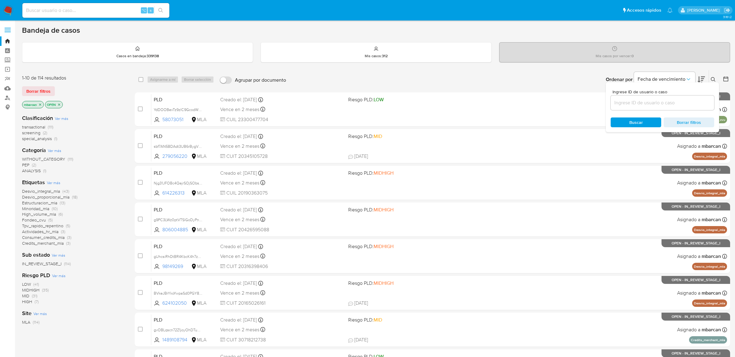
click at [634, 102] on input at bounding box center [663, 103] width 104 height 8
type input "0WkA9kCGptZ8BvCocHyA6Kzq"
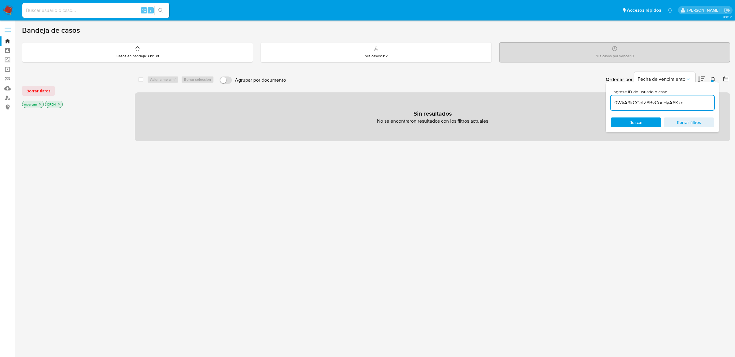
click at [41, 105] on icon "close-filter" at bounding box center [40, 105] width 4 height 4
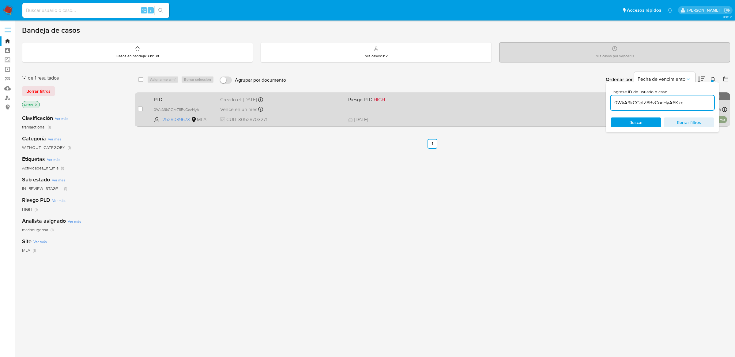
click at [141, 106] on div "case-item-checkbox" at bounding box center [140, 109] width 5 height 6
click at [141, 108] on input "checkbox" at bounding box center [140, 109] width 5 height 5
checkbox input "true"
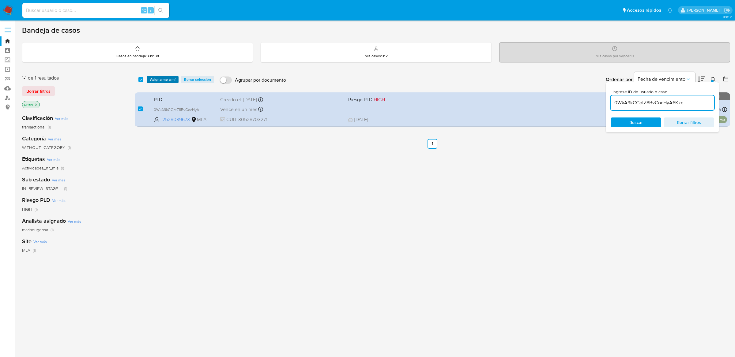
click at [156, 81] on span "Asignarme a mí" at bounding box center [162, 80] width 25 height 6
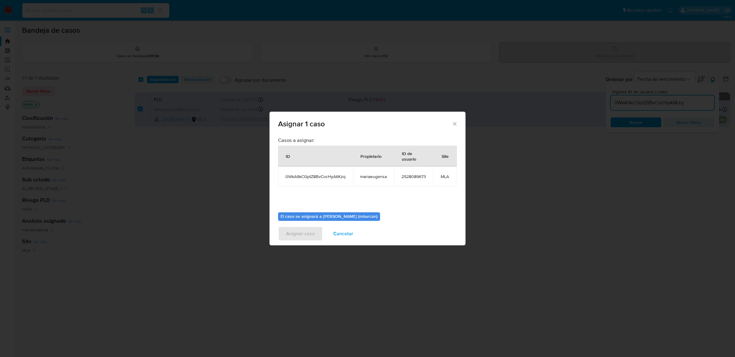
scroll to position [31, 0]
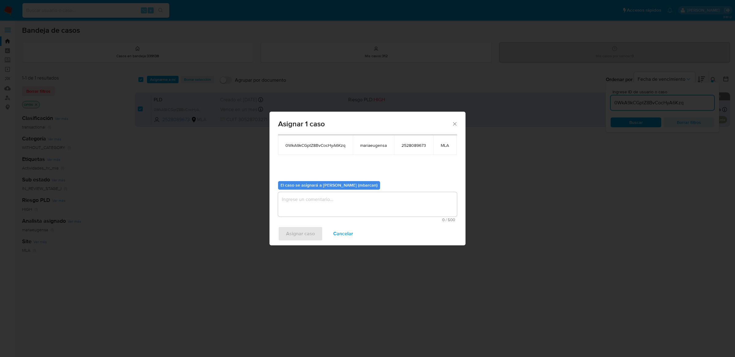
click at [325, 200] on textarea "assign-modal" at bounding box center [367, 204] width 179 height 24
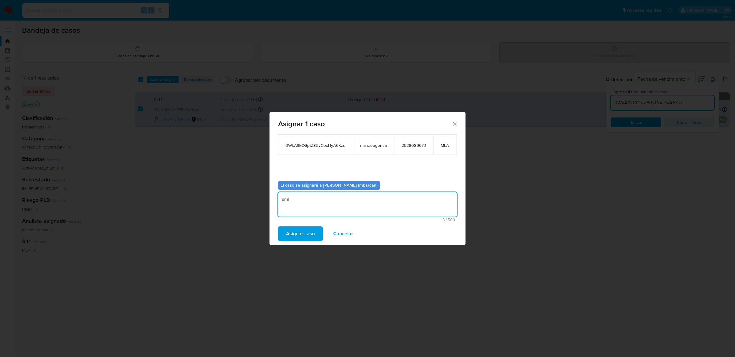
click at [310, 205] on textarea "aml" at bounding box center [367, 204] width 179 height 24
type textarea "analisis"
click at [293, 238] on span "Asignar caso" at bounding box center [300, 233] width 29 height 13
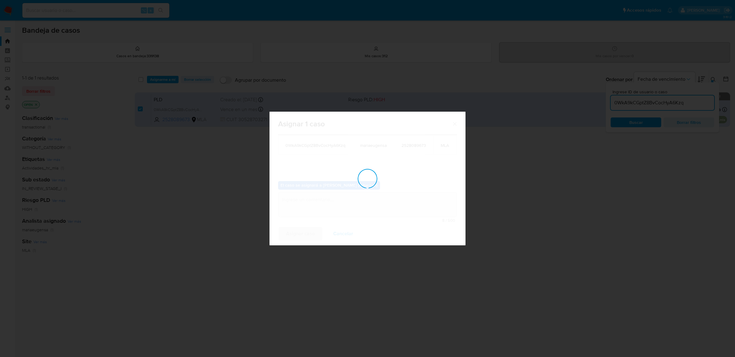
checkbox input "false"
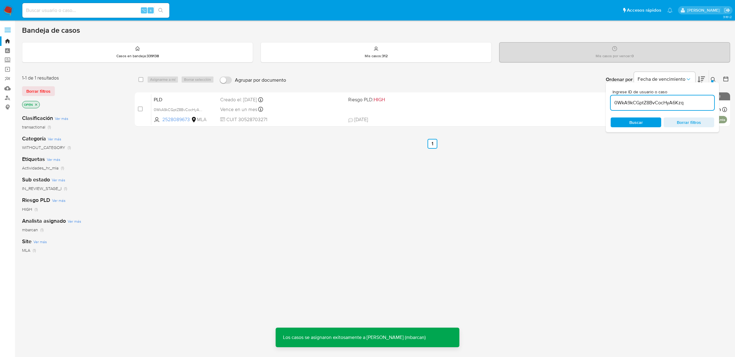
click at [714, 79] on icon at bounding box center [713, 79] width 5 height 5
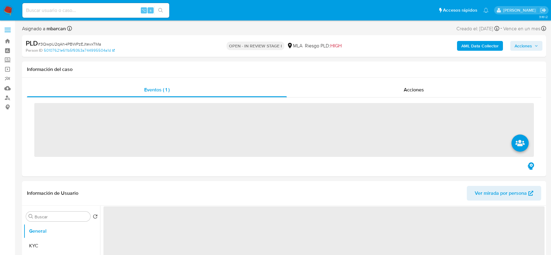
click at [63, 44] on span "# 3QwpU2qAh4PBWPzEJtevxTMa" at bounding box center [69, 44] width 63 height 6
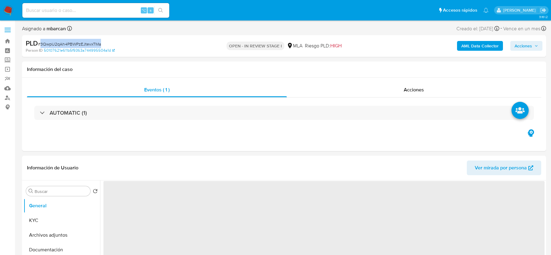
click at [63, 44] on span "# 3QwpU2qAh4PBWPzEJtevxTMa" at bounding box center [69, 44] width 63 height 6
copy span "3QwpU2qAh4PBWPzEJtevxTMa"
select select "10"
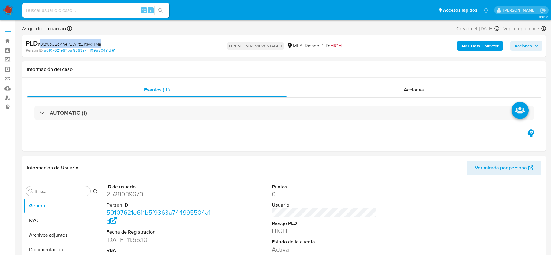
copy span "3QwpU2qAh4PBWPzEJtevxTMa"
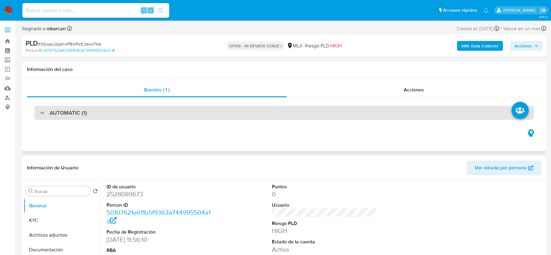
click at [74, 106] on div "AUTOMATIC (1)" at bounding box center [284, 113] width 500 height 14
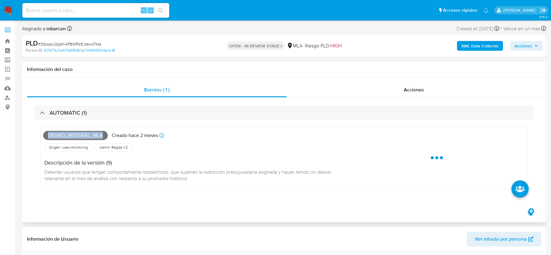
drag, startPoint x: 48, startPoint y: 134, endPoint x: 102, endPoint y: 134, distance: 54.2
click at [102, 134] on span "Desvio_integral_mla" at bounding box center [75, 135] width 65 height 9
copy span "Desvio_integral_mla"
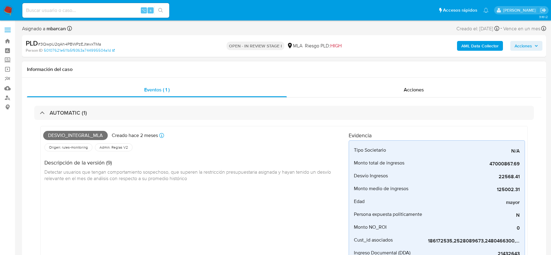
click at [76, 123] on div "Desvio_integral_mla Creado hace 2 meses Creado: 12/08/2025 12:12:34 Origen: rul…" at bounding box center [284, 249] width 500 height 258
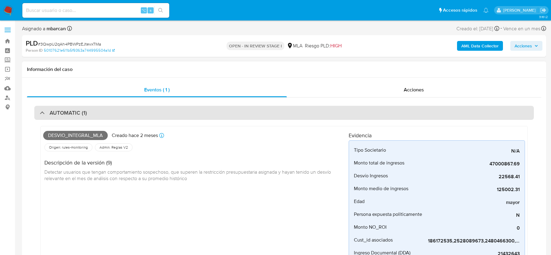
click at [77, 116] on h3 "AUTOMATIC (1)" at bounding box center [68, 113] width 37 height 7
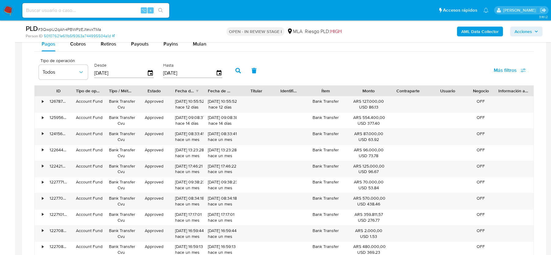
scroll to position [24, 0]
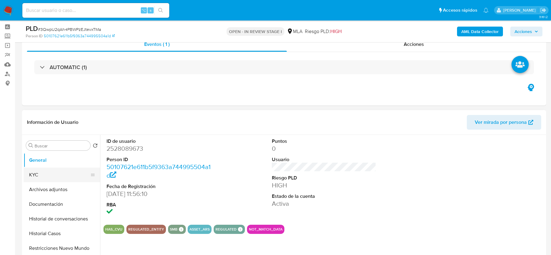
click at [74, 171] on button "KYC" at bounding box center [60, 175] width 72 height 15
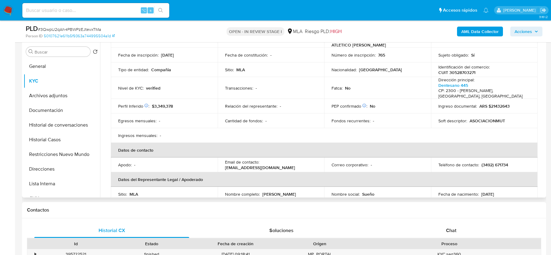
scroll to position [0, 0]
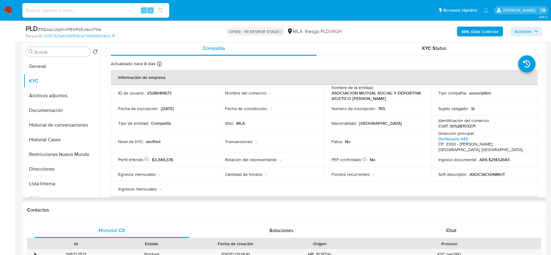
click at [487, 147] on h4 "CP: 2300 - Rafaela, [GEOGRAPHIC_DATA], [GEOGRAPHIC_DATA]" at bounding box center [484, 147] width 90 height 11
click at [183, 139] on div "Nivel de KYC : verified" at bounding box center [164, 142] width 92 height 6
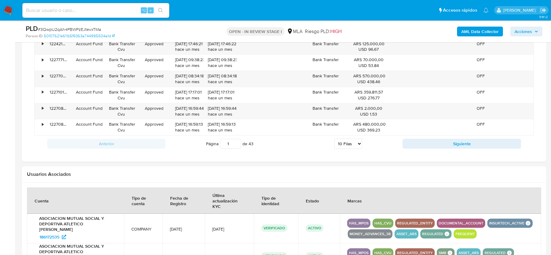
scroll to position [116, 0]
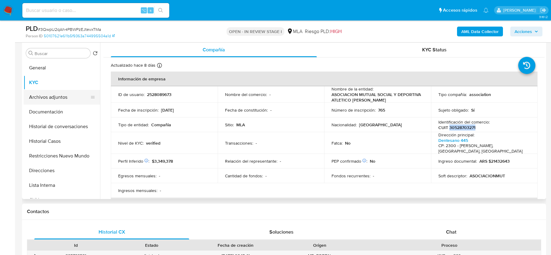
click at [38, 95] on button "Archivos adjuntos" at bounding box center [60, 97] width 72 height 15
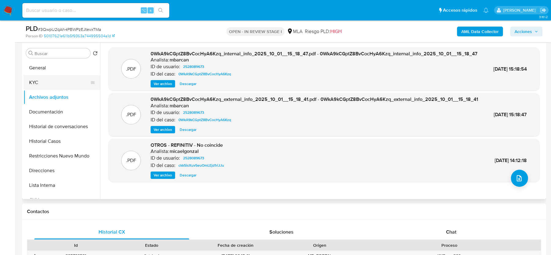
click at [58, 82] on button "KYC" at bounding box center [60, 82] width 72 height 15
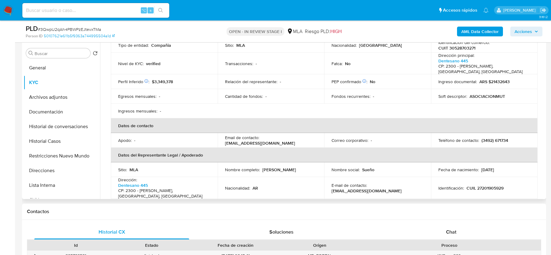
scroll to position [98, 0]
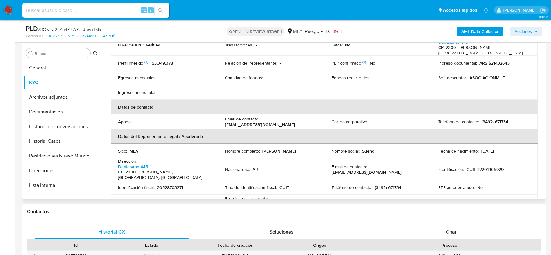
click at [296, 149] on p "[PERSON_NAME]" at bounding box center [279, 152] width 34 height 6
copy p "Sclerandi"
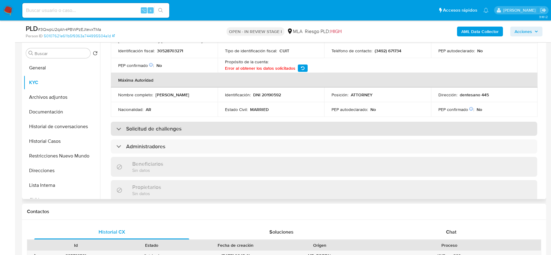
scroll to position [242, 0]
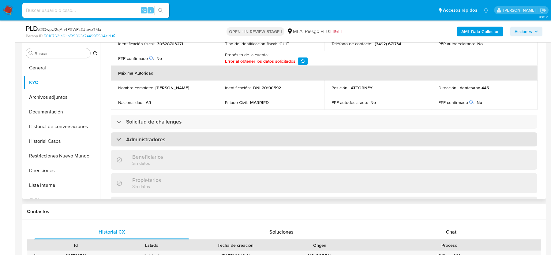
click at [177, 133] on div "Administradores" at bounding box center [324, 140] width 427 height 14
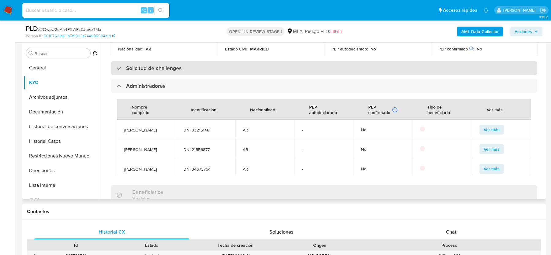
scroll to position [296, 0]
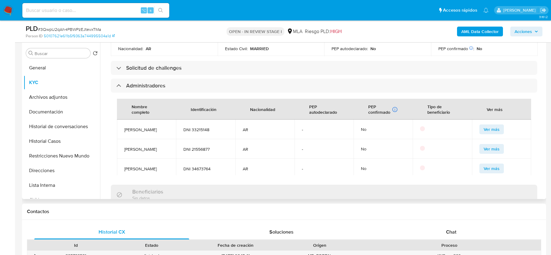
click at [154, 127] on span "[PERSON_NAME]" at bounding box center [146, 130] width 44 height 6
copy span "Paravano"
click at [141, 147] on span "[PERSON_NAME]" at bounding box center [146, 150] width 44 height 6
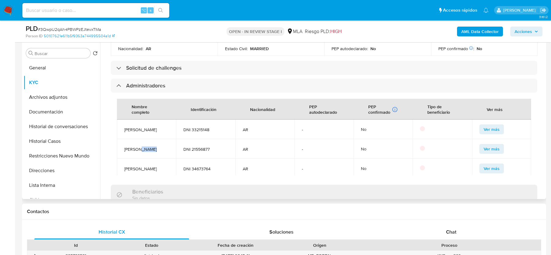
copy span "Sudano"
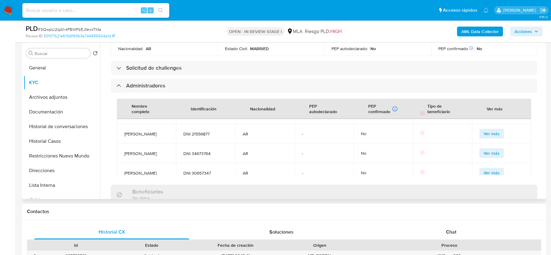
scroll to position [12, 0]
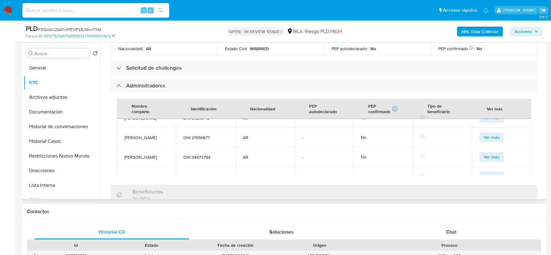
click at [136, 155] on span "[PERSON_NAME]" at bounding box center [146, 158] width 44 height 6
copy span "Ingaramo"
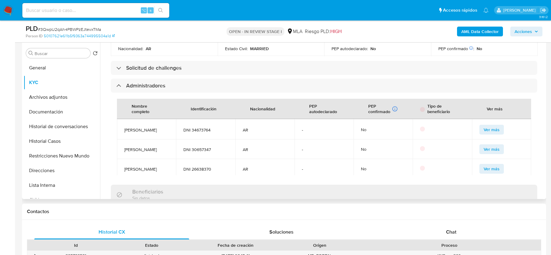
scroll to position [45, 0]
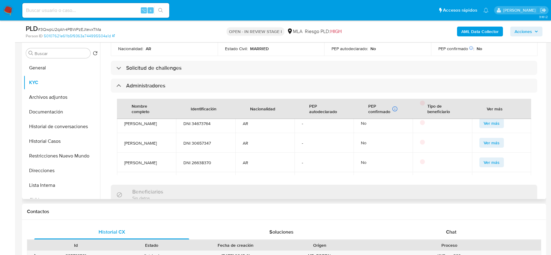
click at [133, 143] on span "[PERSON_NAME]" at bounding box center [146, 144] width 44 height 6
copy span "Navarro"
click at [133, 144] on span "[PERSON_NAME]" at bounding box center [146, 141] width 44 height 6
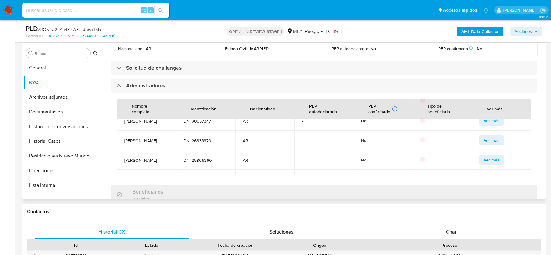
click at [133, 144] on span "[PERSON_NAME]" at bounding box center [146, 141] width 44 height 6
copy span "Garcia"
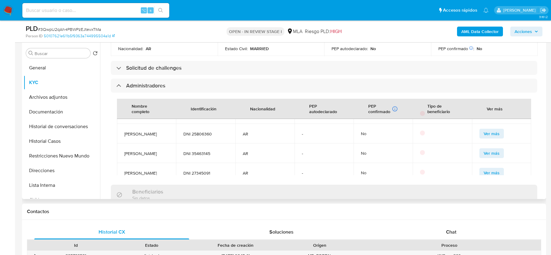
scroll to position [99, 0]
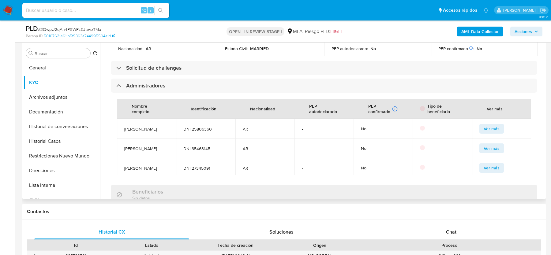
click at [148, 132] on span "[PERSON_NAME]" at bounding box center [146, 129] width 44 height 6
copy span "Boetto"
click at [147, 152] on span "[PERSON_NAME]" at bounding box center [146, 149] width 44 height 6
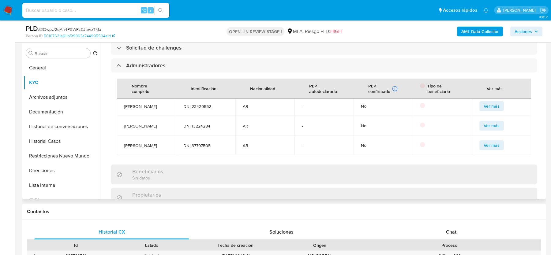
scroll to position [396, 0]
click at [188, 109] on span "DNI 23429552" at bounding box center [205, 107] width 44 height 6
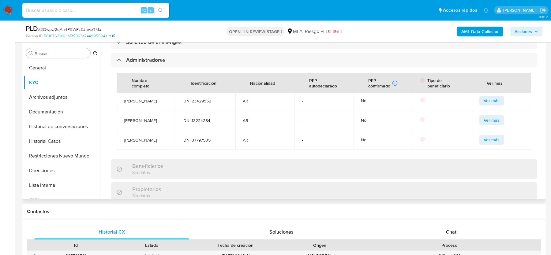
scroll to position [428, 0]
click at [59, 180] on button "Lista Interna" at bounding box center [60, 185] width 72 height 15
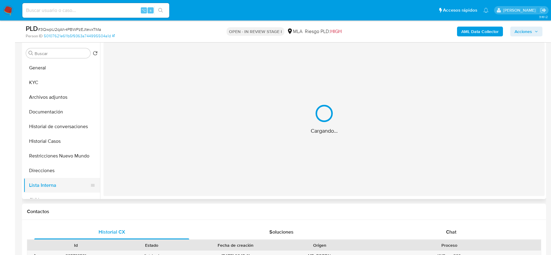
scroll to position [0, 0]
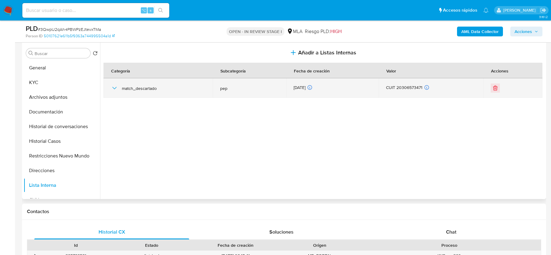
click at [112, 91] on icon "button" at bounding box center [114, 88] width 7 height 7
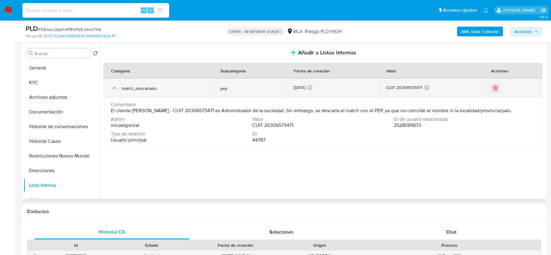
click at [112, 91] on icon "button" at bounding box center [114, 88] width 7 height 7
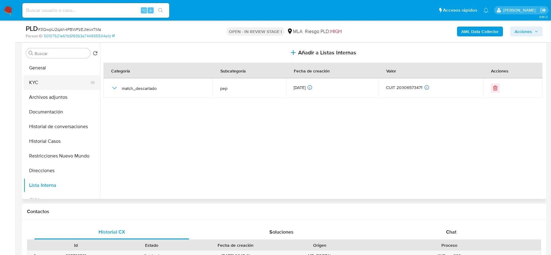
click at [48, 84] on button "KYC" at bounding box center [60, 82] width 72 height 15
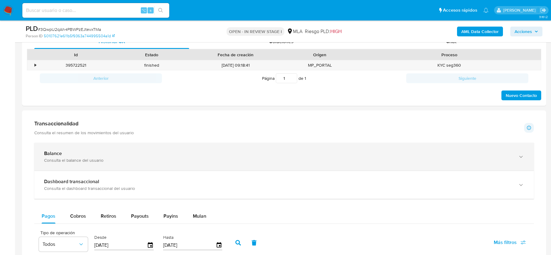
scroll to position [287, 0]
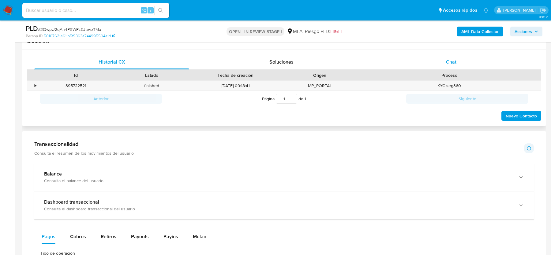
click at [462, 58] on div "Chat" at bounding box center [451, 62] width 155 height 15
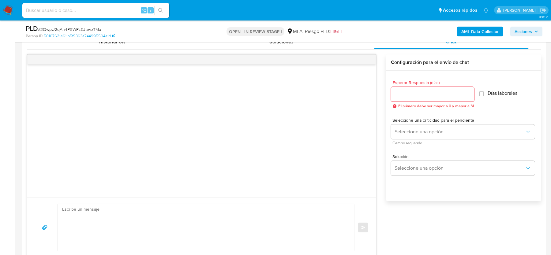
scroll to position [312, 0]
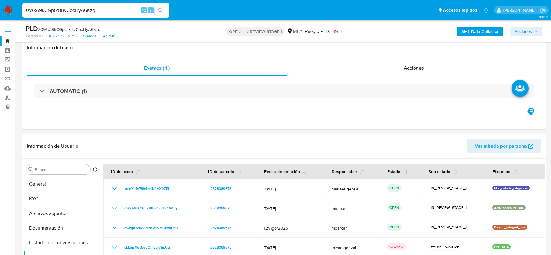
select select "10"
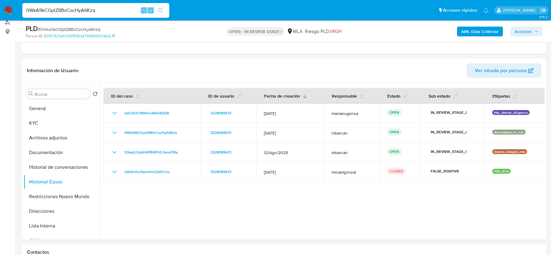
click at [58, 30] on span "# 0WkA9kCGptZ8BvCocHyA6Kzq" at bounding box center [69, 29] width 62 height 6
copy span "0WkA9kCGptZ8BvCocHyA6Kzq"
click at [63, 108] on button "General" at bounding box center [60, 108] width 72 height 15
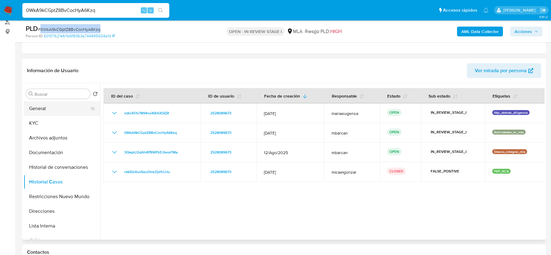
click at [63, 108] on button "General" at bounding box center [60, 108] width 72 height 15
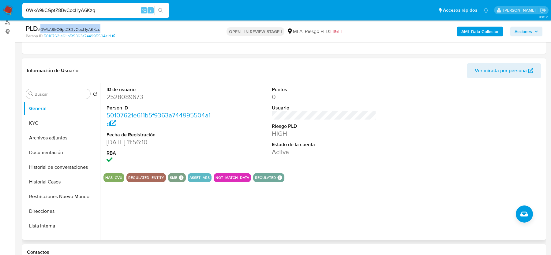
click at [113, 99] on dd "2528089673" at bounding box center [159, 97] width 104 height 9
copy dd "2528089673"
click at [74, 31] on span "# 0WkA9kCGptZ8BvCocHyA6Kzq" at bounding box center [69, 29] width 62 height 6
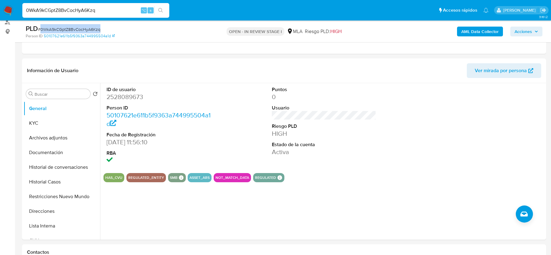
copy span "0WkA9kCGptZ8BvCocHyA6Kzq"
click at [60, 173] on button "Historial de conversaciones" at bounding box center [60, 167] width 72 height 15
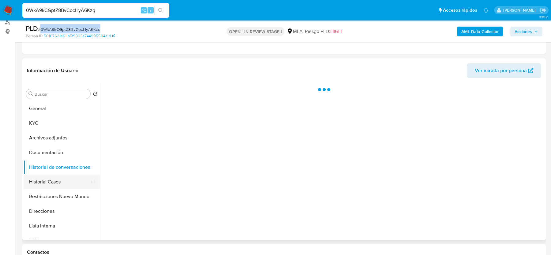
click at [53, 177] on button "Historial Casos" at bounding box center [60, 182] width 72 height 15
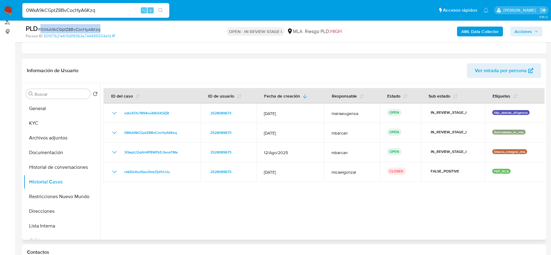
click at [478, 77] on span "Ver mirada por persona" at bounding box center [501, 70] width 52 height 15
click at [488, 34] on b "AML Data Collector" at bounding box center [480, 32] width 37 height 10
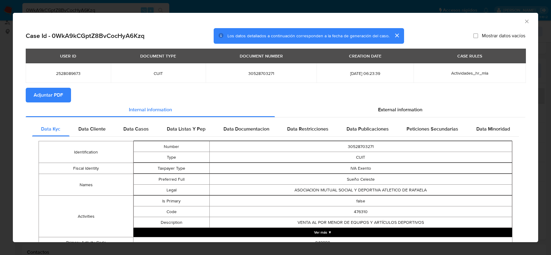
click at [57, 96] on span "Adjuntar PDF" at bounding box center [48, 95] width 29 height 13
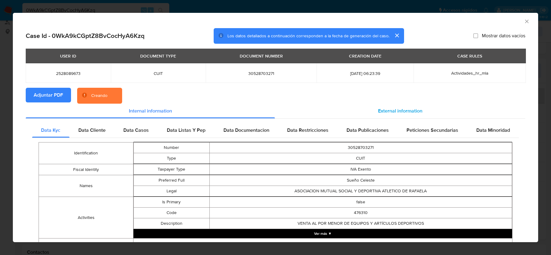
click at [380, 107] on div "External information" at bounding box center [400, 111] width 251 height 15
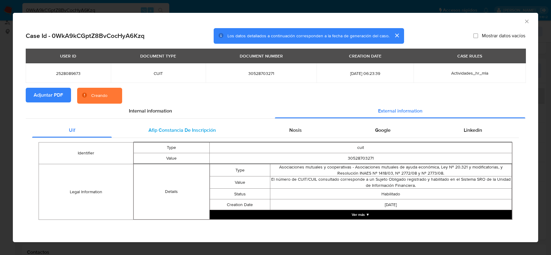
click at [135, 131] on div "Afip Constancia De Inscripción" at bounding box center [182, 130] width 141 height 15
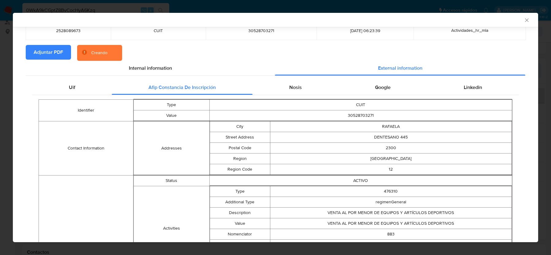
click at [303, 102] on td "CUIT" at bounding box center [360, 105] width 303 height 11
click at [303, 92] on div "Nosis" at bounding box center [296, 87] width 86 height 15
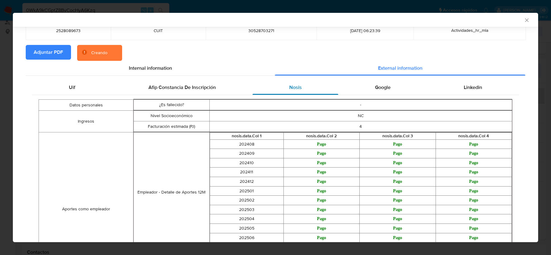
scroll to position [42, 0]
click at [394, 92] on div "Google" at bounding box center [382, 87] width 89 height 15
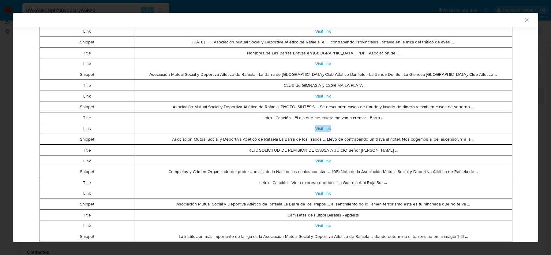
scroll to position [129, 0]
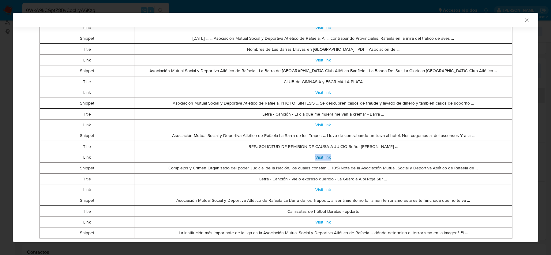
drag, startPoint x: 324, startPoint y: 160, endPoint x: 344, endPoint y: 126, distance: 39.4
click at [344, 126] on tbody "Title Más de mil motociclistas de [PERSON_NAME] fueron capacitados y recibieron…" at bounding box center [276, 125] width 474 height 227
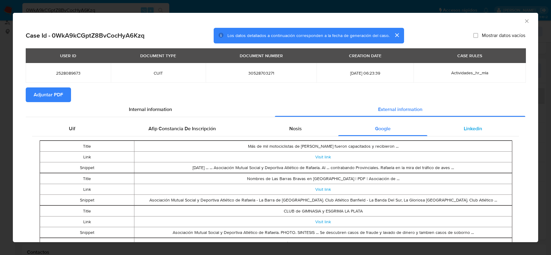
scroll to position [1, 0]
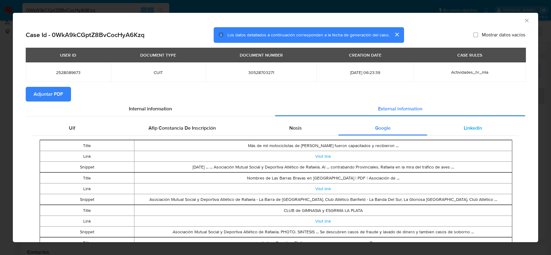
click at [464, 130] on div "Linkedin" at bounding box center [474, 128] width 92 height 15
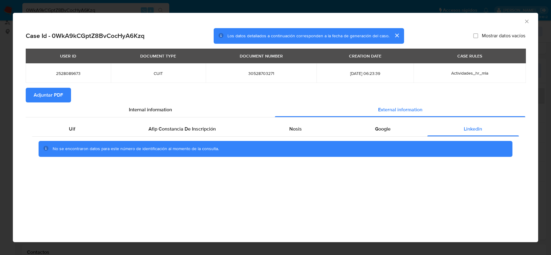
click at [528, 21] on icon "Cerrar ventana" at bounding box center [527, 21] width 6 height 6
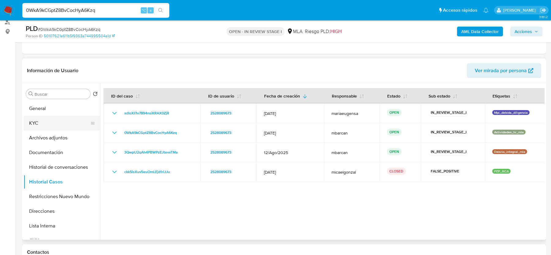
click at [60, 116] on button "KYC" at bounding box center [60, 123] width 72 height 15
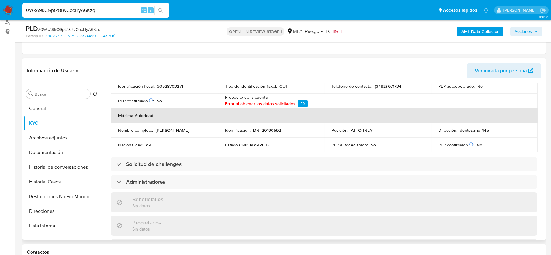
scroll to position [258, 0]
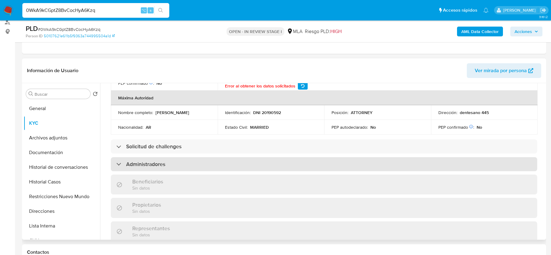
click at [159, 161] on h3 "Administradores" at bounding box center [145, 164] width 39 height 7
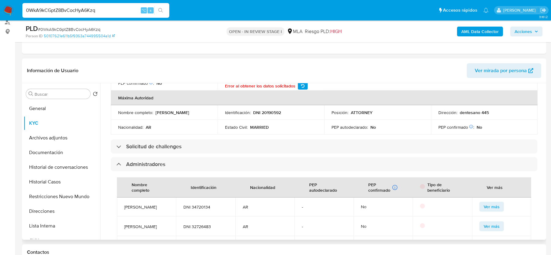
scroll to position [335, 0]
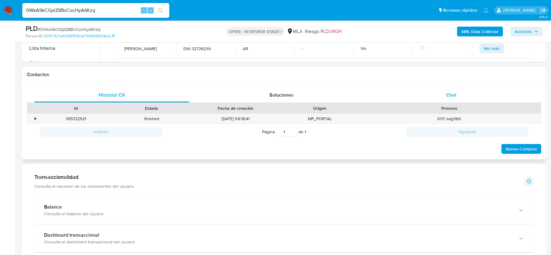
click at [455, 96] on span "Chat" at bounding box center [451, 95] width 10 height 7
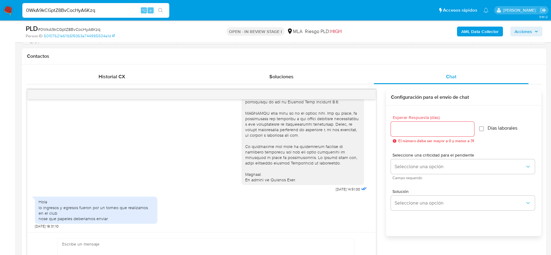
scroll to position [284, 0]
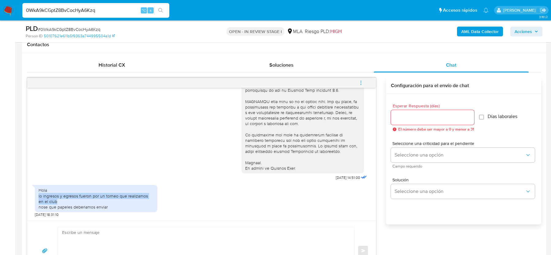
drag, startPoint x: 38, startPoint y: 197, endPoint x: 58, endPoint y: 200, distance: 19.9
click at [58, 200] on div "Hola lo ingresos y egresos fueron por un torneo que realizamos en el club nose …" at bounding box center [96, 199] width 115 height 22
copy div "lo ingresos y egresos fueron por un torneo que realizamos en el club"
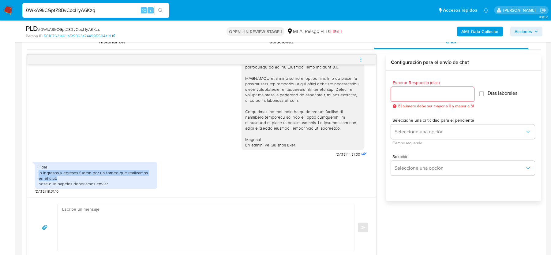
scroll to position [334, 0]
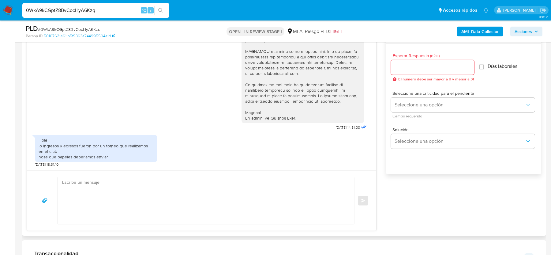
click at [150, 217] on textarea at bounding box center [204, 200] width 285 height 47
paste textarea "Lore, Ipsumdo sit am consectet. Ad elitsedd, ¿eiusmod temporinc ut laboreetd? 4…"
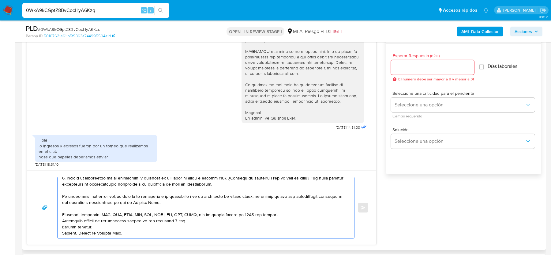
scroll to position [0, 0]
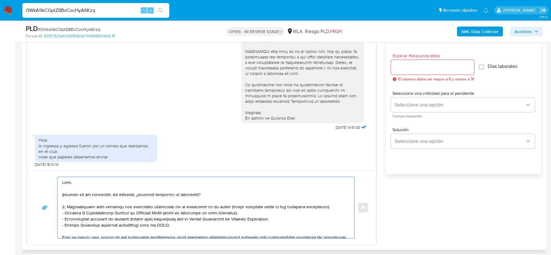
click at [62, 188] on textarea at bounding box center [204, 207] width 285 height 61
click at [111, 195] on textarea at bounding box center [204, 207] width 285 height 61
click at [110, 195] on textarea at bounding box center [204, 207] width 285 height 61
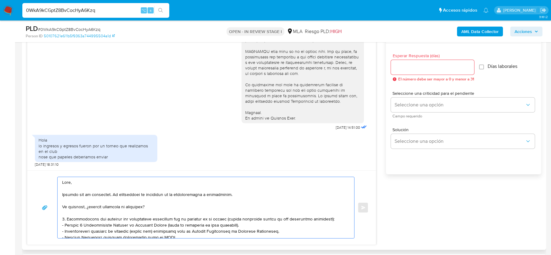
click at [197, 195] on textarea at bounding box center [204, 207] width 285 height 61
click at [189, 195] on textarea at bounding box center [204, 207] width 285 height 61
click at [179, 202] on textarea at bounding box center [204, 207] width 285 height 61
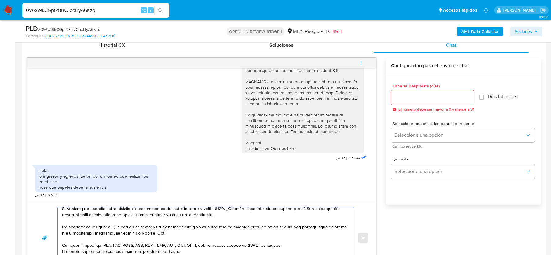
scroll to position [297, 0]
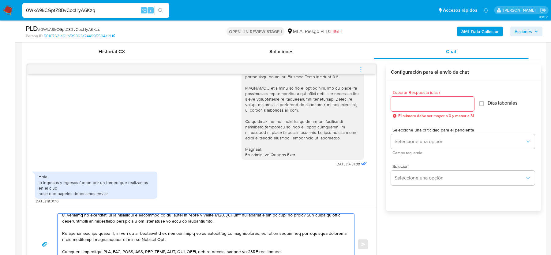
type textarea "Lore, Ipsumdo sit am consectet. Ad elitseddoei te incididun ut la etdoloremagna…"
click at [404, 95] on div "Esperar Respuesta (días) El número debe ser mayor a 0 y menor a 31" at bounding box center [432, 104] width 83 height 28
click at [404, 102] on input "Esperar Respuesta (días)" at bounding box center [432, 104] width 83 height 8
type input "2"
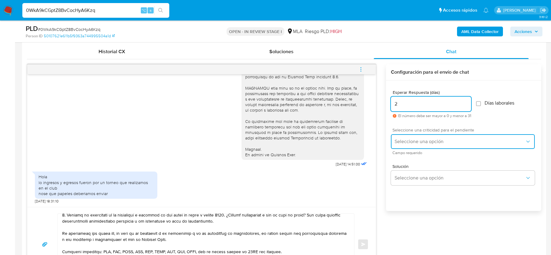
click at [406, 138] on button "Seleccione una opción" at bounding box center [463, 141] width 144 height 15
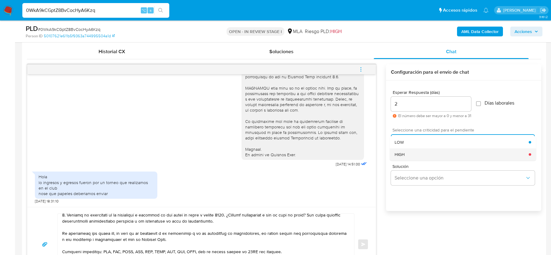
click at [406, 149] on div "HIGH" at bounding box center [462, 155] width 134 height 12
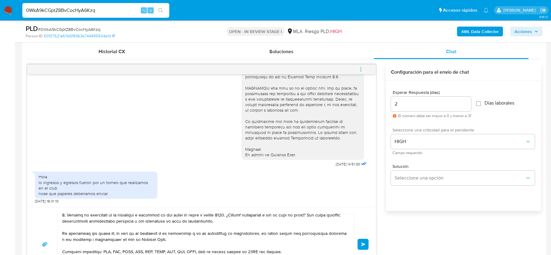
click at [367, 243] on button "Enviar" at bounding box center [363, 244] width 11 height 11
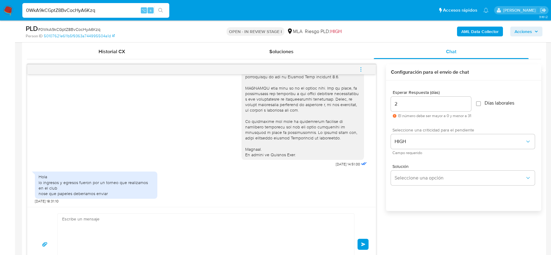
scroll to position [513, 0]
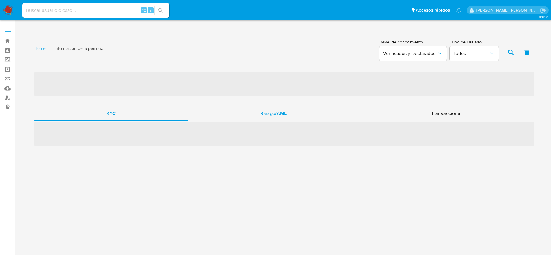
click at [279, 115] on span "Riesgo/AML" at bounding box center [273, 113] width 26 height 7
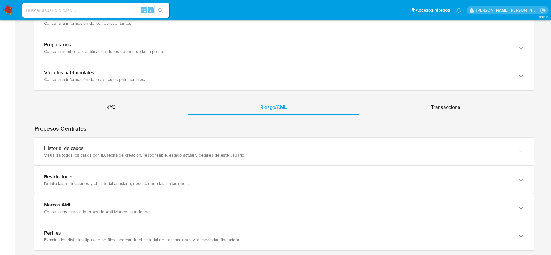
scroll to position [554, 0]
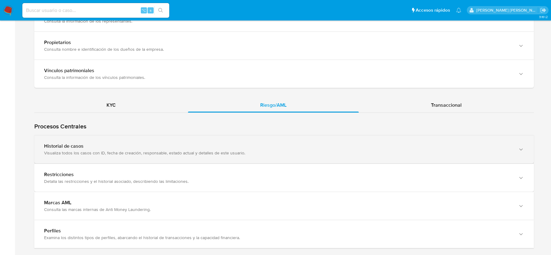
click at [156, 145] on div "Historial de casos" at bounding box center [278, 146] width 468 height 6
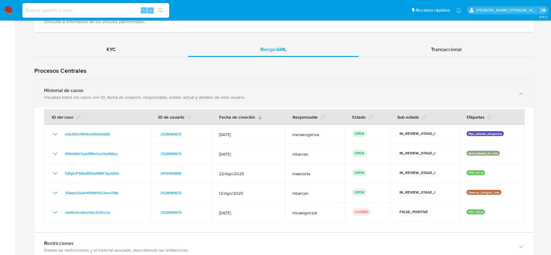
scroll to position [615, 0]
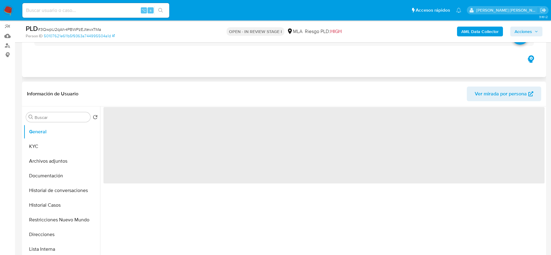
scroll to position [123, 0]
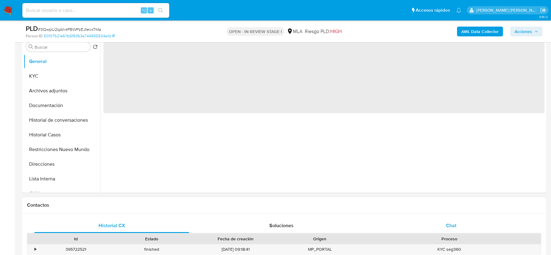
select select "10"
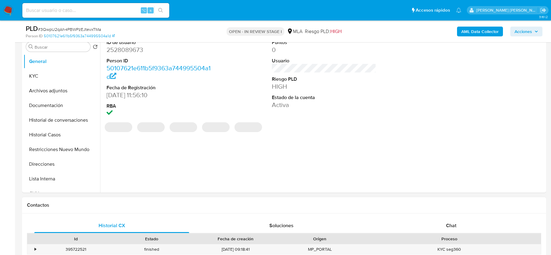
click at [447, 235] on div "Proceso" at bounding box center [449, 239] width 183 height 10
click at [446, 227] on span "Chat" at bounding box center [451, 225] width 10 height 7
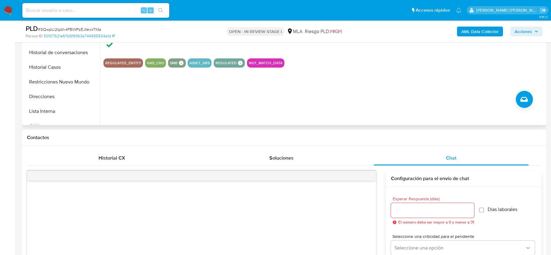
scroll to position [139, 0]
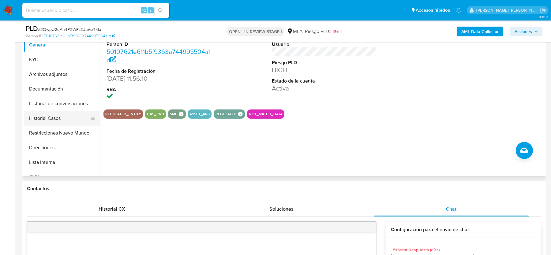
click at [50, 117] on button "Historial Casos" at bounding box center [60, 118] width 72 height 15
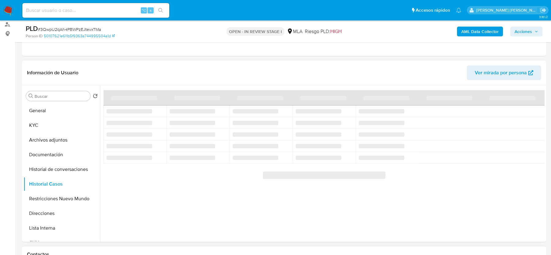
scroll to position [73, 0]
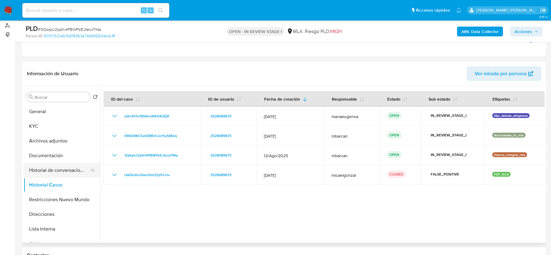
click at [47, 168] on button "Historial de conversaciones" at bounding box center [60, 170] width 72 height 15
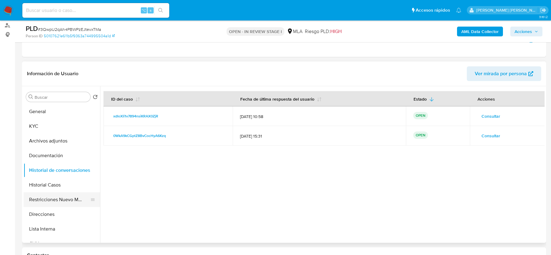
click at [53, 193] on button "Restricciones Nuevo Mundo" at bounding box center [60, 200] width 72 height 15
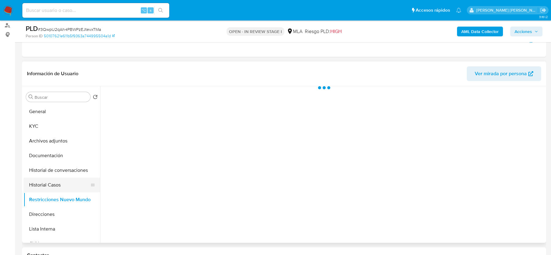
click at [53, 184] on button "Historial Casos" at bounding box center [60, 185] width 72 height 15
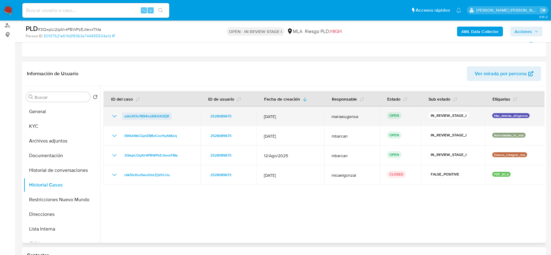
click at [139, 115] on span "xdIoXli1v7894nsiKRAX0ZjR" at bounding box center [146, 116] width 45 height 7
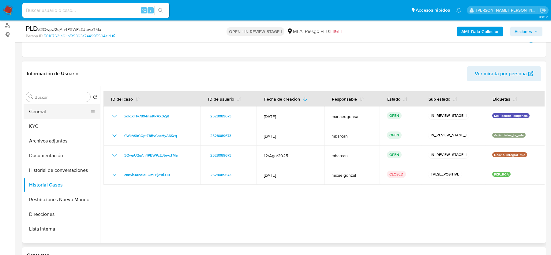
click at [54, 117] on button "General" at bounding box center [60, 111] width 72 height 15
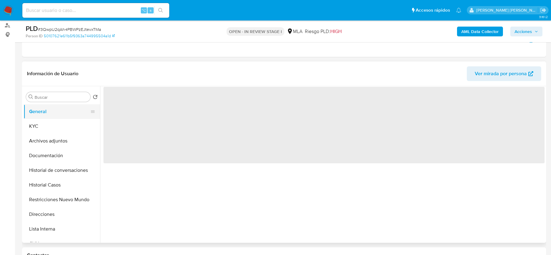
click at [54, 117] on button "General" at bounding box center [60, 111] width 72 height 15
click at [51, 121] on button "KYC" at bounding box center [60, 126] width 72 height 15
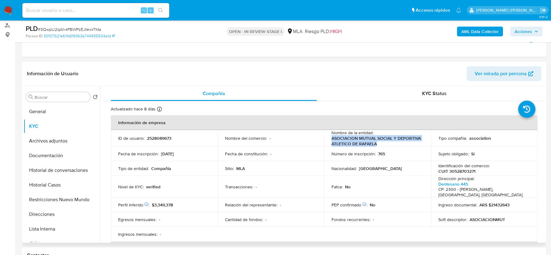
drag, startPoint x: 330, startPoint y: 139, endPoint x: 389, endPoint y: 143, distance: 58.3
click at [389, 143] on p "ASOCIACION MUTUAL SOCIAL Y DEPORTIVA ATLETICO DE RAFAELA" at bounding box center [377, 141] width 90 height 11
copy p "ASOCIACION MUTUAL SOCIAL Y DEPORTIVA ATLETICO DE RAFAELA"
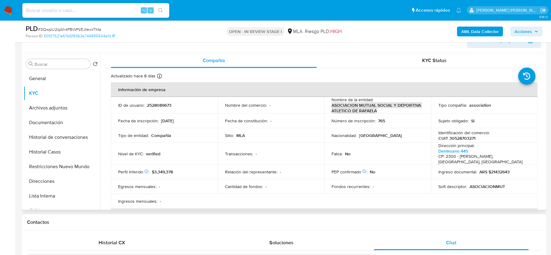
scroll to position [122, 0]
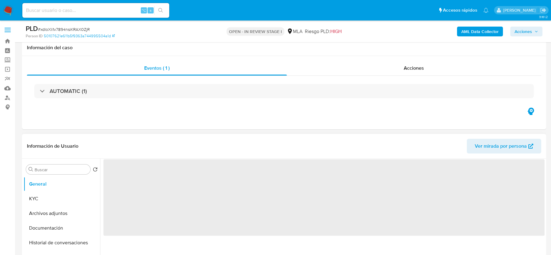
scroll to position [124, 0]
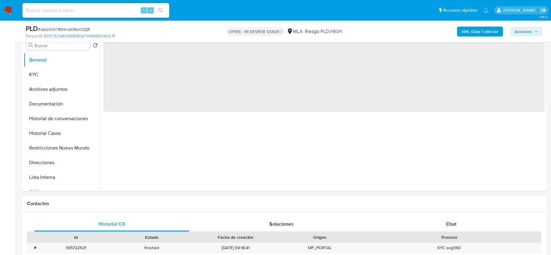
select select "10"
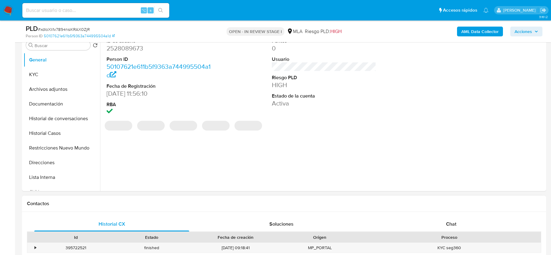
click at [451, 233] on div "Proceso" at bounding box center [449, 237] width 183 height 10
click at [451, 224] on span "Chat" at bounding box center [451, 224] width 10 height 7
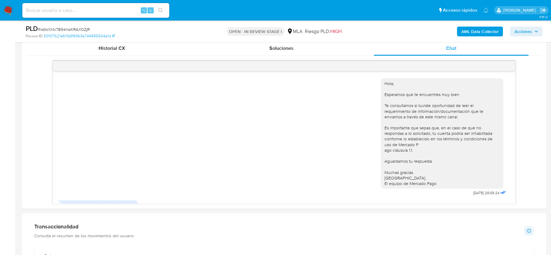
scroll to position [385, 0]
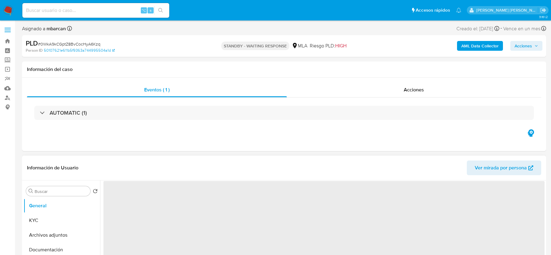
select select "10"
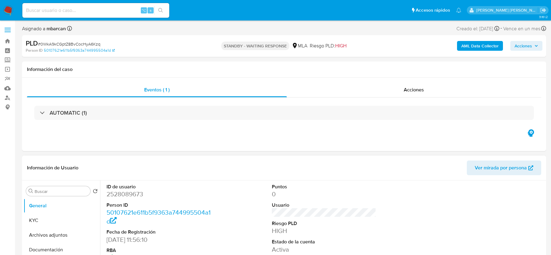
click at [31, 12] on input at bounding box center [95, 10] width 147 height 8
paste input "Zyiwfz9NQuPr1YOTP9xGG9Zz"
type input "Zyiwfz9NQuPr1YOTP9xGG9Zz"
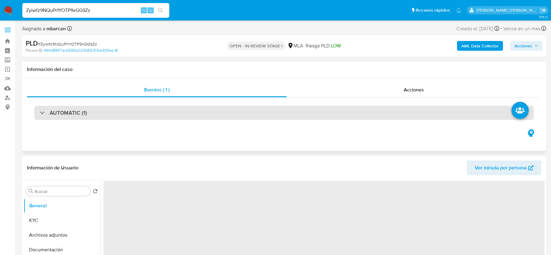
select select "10"
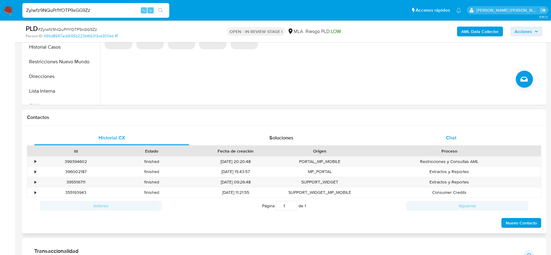
scroll to position [251, 0]
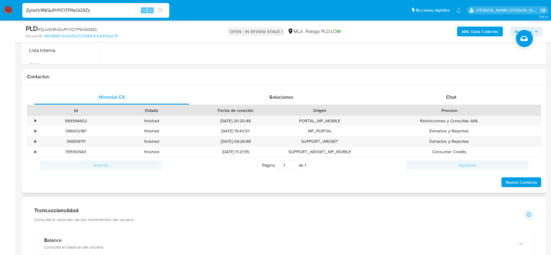
click at [448, 105] on div "Proceso" at bounding box center [449, 110] width 183 height 10
click at [448, 95] on span "Chat" at bounding box center [451, 97] width 10 height 7
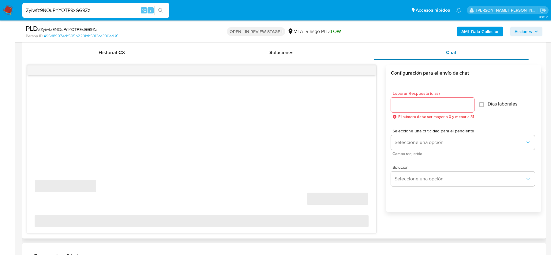
scroll to position [297, 0]
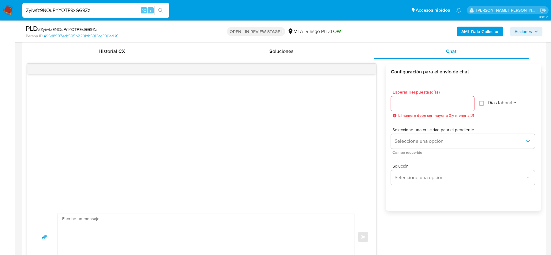
click at [44, 27] on span "# Zyiwfz9NQuPr1YOTP9xGG9Zz" at bounding box center [67, 29] width 59 height 6
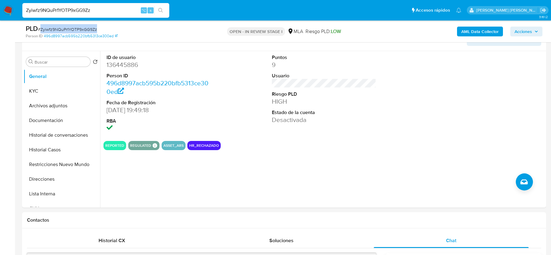
scroll to position [50, 0]
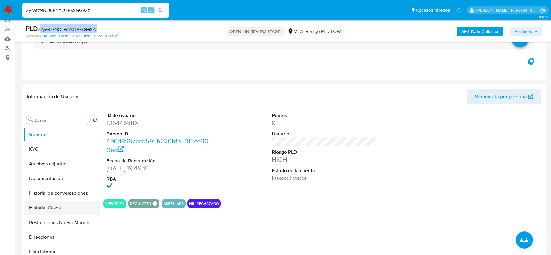
click at [63, 204] on button "Historial Casos" at bounding box center [60, 208] width 72 height 15
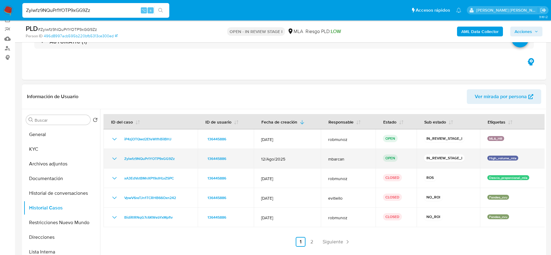
click at [186, 156] on div "Zyiwfz9NQuPr1YOTP9xGG9Zz" at bounding box center [151, 158] width 80 height 7
click at [182, 157] on div "Zyiwfz9NQuPr1YOTP9xGG9Zz" at bounding box center [151, 158] width 80 height 7
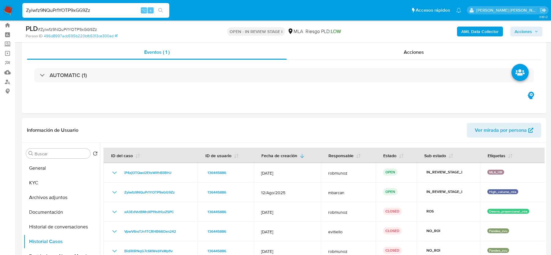
scroll to position [0, 0]
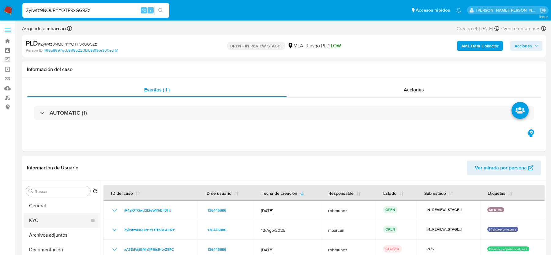
click at [70, 215] on button "KYC" at bounding box center [60, 220] width 72 height 15
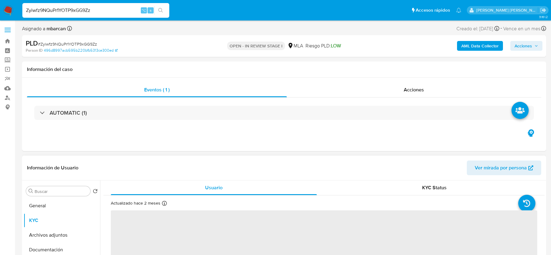
click at [72, 198] on div "Buscar Volver al orden por defecto General KYC Archivos adjuntos Documentación …" at bounding box center [62, 260] width 77 height 156
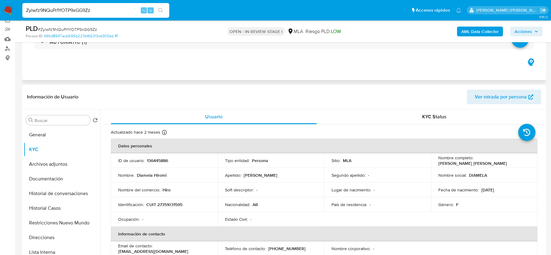
scroll to position [51, 0]
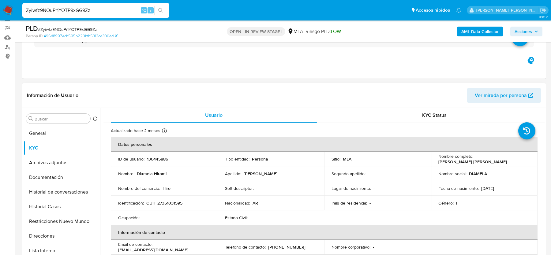
click at [152, 161] on p "136445886" at bounding box center [157, 159] width 21 height 6
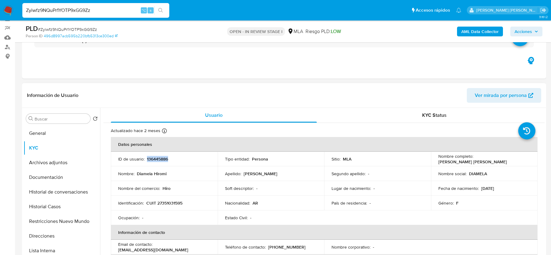
click at [152, 161] on p "136445886" at bounding box center [157, 159] width 21 height 6
copy p "136445886"
click at [77, 28] on span "# Zyiwfz9NQuPr1YOTP9xGG9Zz" at bounding box center [67, 29] width 59 height 6
copy span "Zyiwfz9NQuPr1YOTP9xGG9Zz"
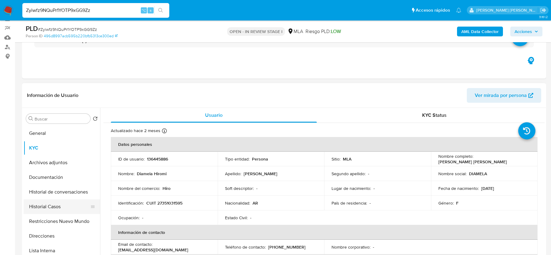
click at [59, 202] on button "Historial Casos" at bounding box center [60, 207] width 72 height 15
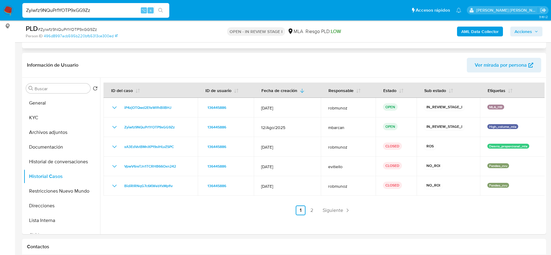
scroll to position [85, 0]
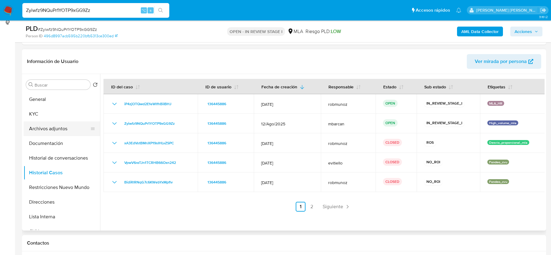
click at [44, 123] on button "Archivos adjuntos" at bounding box center [60, 129] width 72 height 15
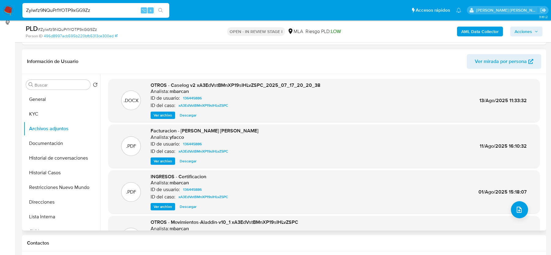
click at [161, 115] on span "Ver archivo" at bounding box center [163, 115] width 18 height 6
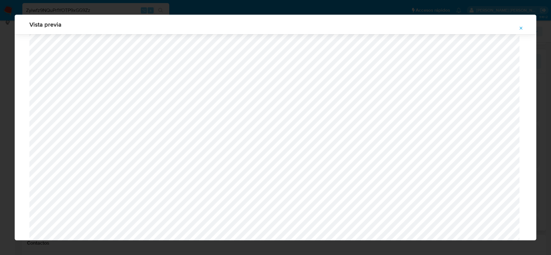
scroll to position [592, 0]
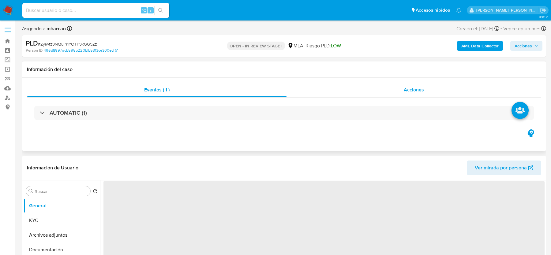
select select "10"
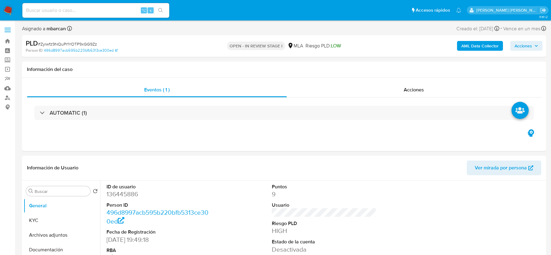
click at [469, 46] on b "AML Data Collector" at bounding box center [480, 46] width 37 height 10
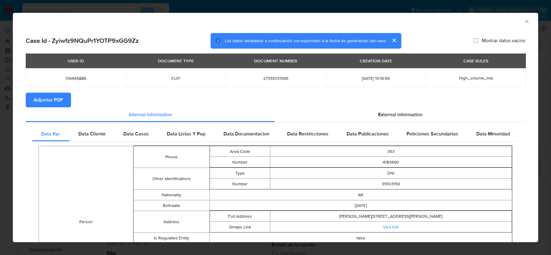
click at [525, 21] on icon "Cerrar ventana" at bounding box center [527, 21] width 6 height 6
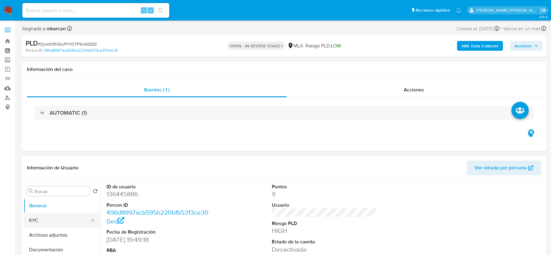
click at [47, 227] on button "KYC" at bounding box center [60, 220] width 72 height 15
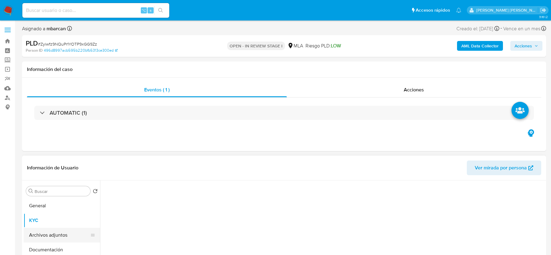
click at [49, 230] on button "Archivos adjuntos" at bounding box center [60, 235] width 72 height 15
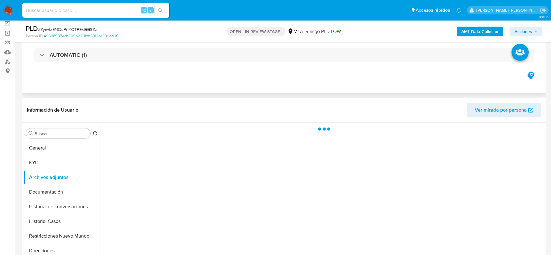
scroll to position [57, 0]
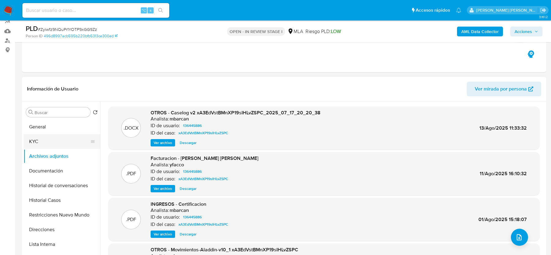
click at [62, 136] on button "KYC" at bounding box center [60, 141] width 72 height 15
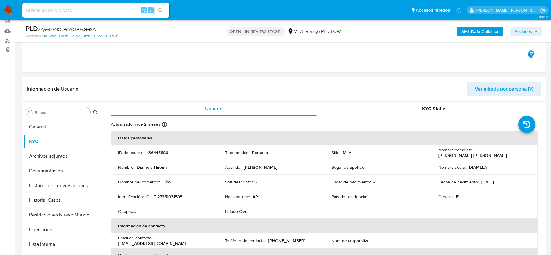
click at [468, 31] on b "AML Data Collector" at bounding box center [480, 32] width 37 height 10
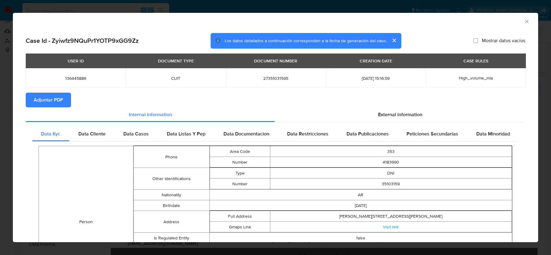
click at [40, 100] on span "Adjuntar PDF" at bounding box center [48, 99] width 29 height 13
click at [527, 20] on icon "Cerrar ventana" at bounding box center [527, 21] width 6 height 6
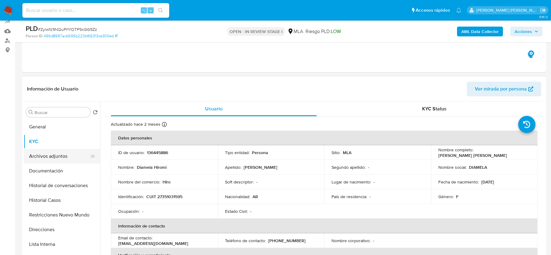
click at [48, 155] on button "Archivos adjuntos" at bounding box center [60, 156] width 72 height 15
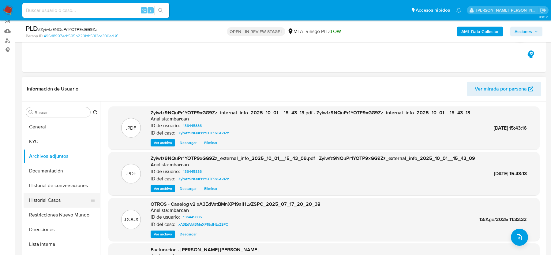
click at [48, 201] on button "Historial Casos" at bounding box center [60, 200] width 72 height 15
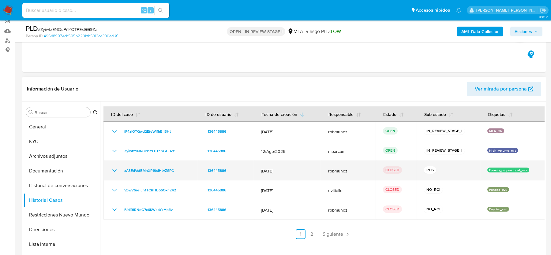
click at [115, 171] on icon "Mostrar/Ocultar" at bounding box center [114, 171] width 4 height 2
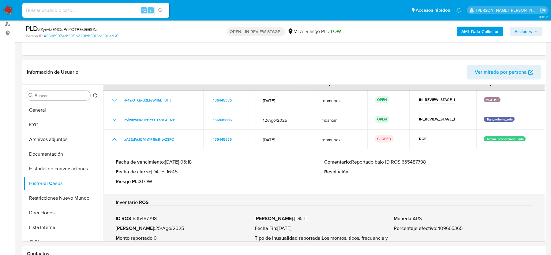
scroll to position [83, 0]
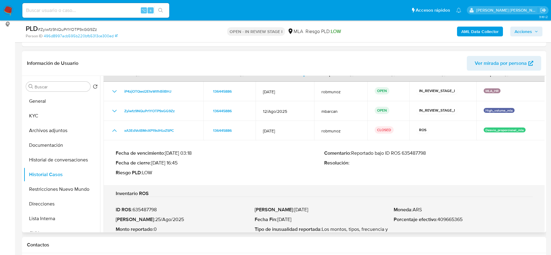
click at [410, 147] on div "Fecha de vencimiento : [DATE] 03:18 Fecha de cierre : [DATE] 16:45 Riesgo PLD :…" at bounding box center [324, 163] width 417 height 36
click at [412, 154] on p "Comentario : Reportado bajo ID ROS 635487798" at bounding box center [428, 153] width 209 height 6
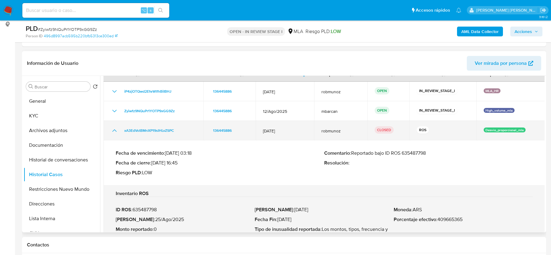
click at [116, 130] on icon "Mostrar/Ocultar" at bounding box center [114, 130] width 7 height 7
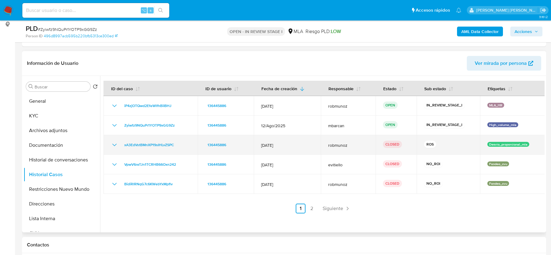
scroll to position [0, 0]
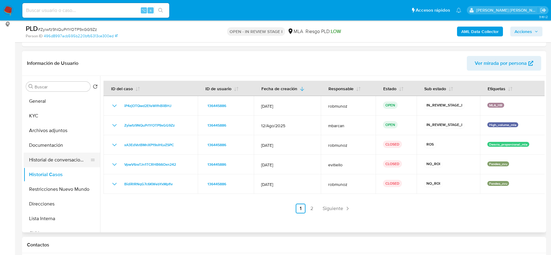
click at [73, 157] on button "Historial de conversaciones" at bounding box center [60, 160] width 72 height 15
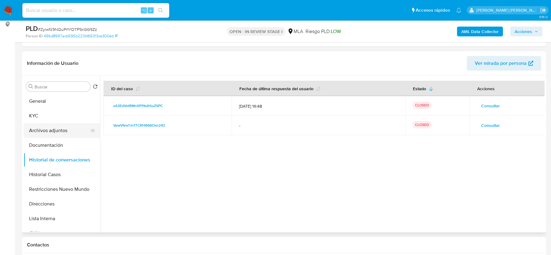
click at [49, 132] on button "Archivos adjuntos" at bounding box center [60, 130] width 72 height 15
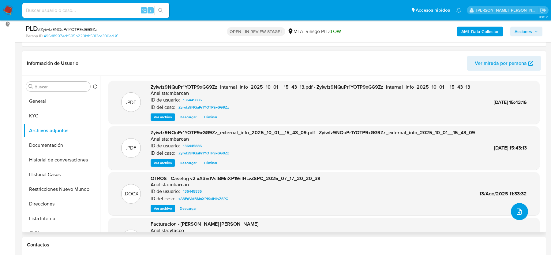
click at [513, 216] on button "upload-file" at bounding box center [519, 211] width 17 height 17
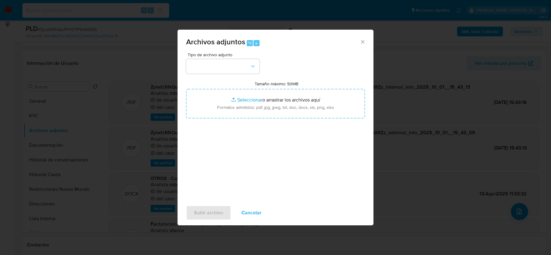
click at [240, 76] on div "Tipo de archivo adjunto Tamaño máximo: 50MB Seleccionar archivos Seleccionar o …" at bounding box center [275, 125] width 179 height 145
click at [238, 69] on button "button" at bounding box center [222, 66] width 73 height 15
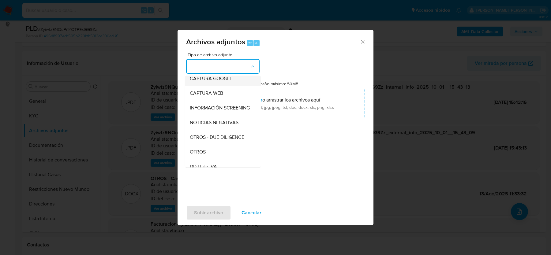
scroll to position [68, 0]
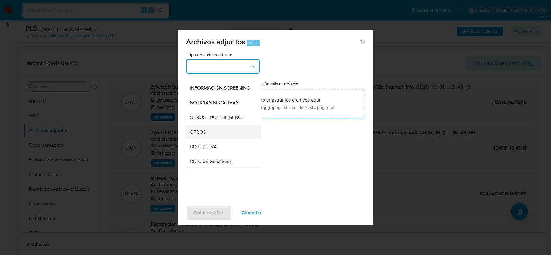
click at [203, 135] on span "OTROS" at bounding box center [198, 132] width 16 height 6
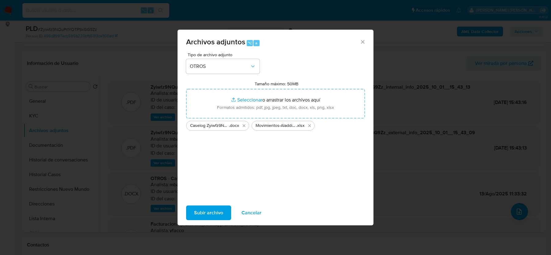
click at [198, 208] on span "Subir archivo" at bounding box center [208, 212] width 29 height 13
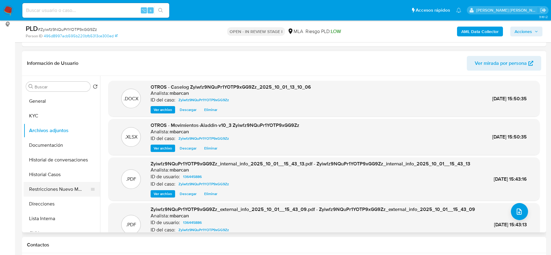
click at [56, 185] on button "Restricciones Nuevo Mundo" at bounding box center [60, 189] width 72 height 15
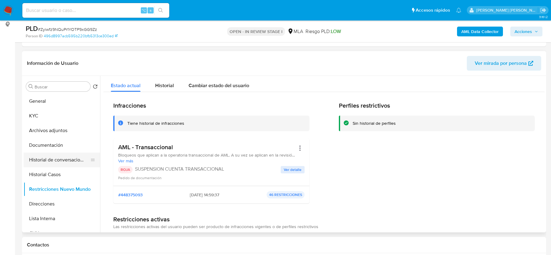
click at [52, 157] on button "Historial de conversaciones" at bounding box center [60, 160] width 72 height 15
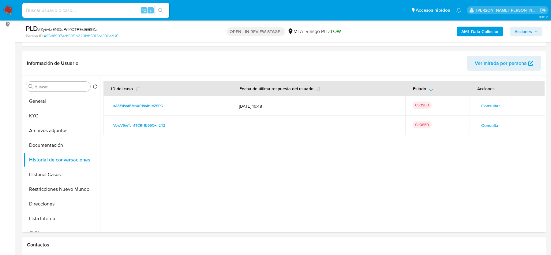
click at [521, 29] on span "Acciones" at bounding box center [523, 32] width 17 height 10
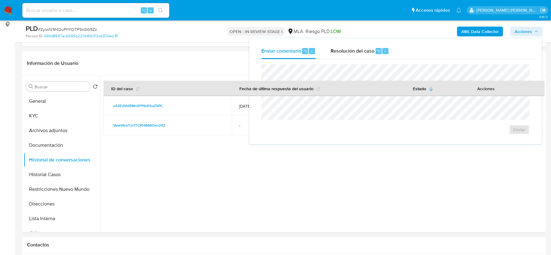
drag, startPoint x: 346, startPoint y: 57, endPoint x: 345, endPoint y: 63, distance: 6.2
click at [346, 57] on div "Resolución del caso ⌥ r" at bounding box center [360, 51] width 58 height 16
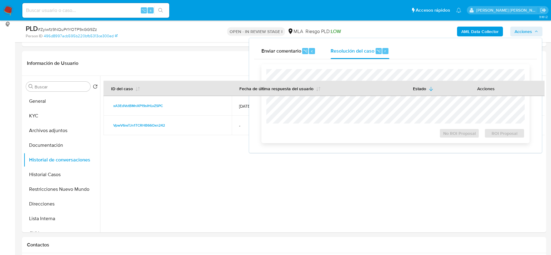
scroll to position [0, 0]
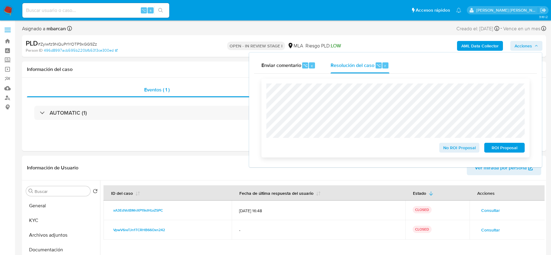
click at [500, 146] on span "ROI Proposal" at bounding box center [505, 148] width 32 height 9
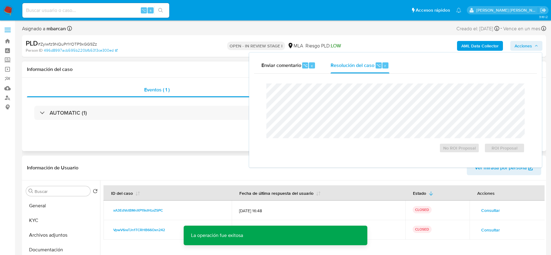
click at [142, 69] on h1 "Información del caso" at bounding box center [284, 69] width 514 height 6
